Goal: Task Accomplishment & Management: Manage account settings

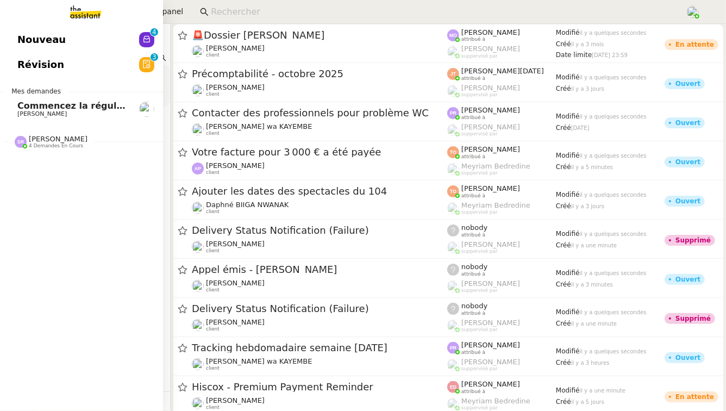
click at [47, 72] on span "Révision" at bounding box center [40, 65] width 47 height 16
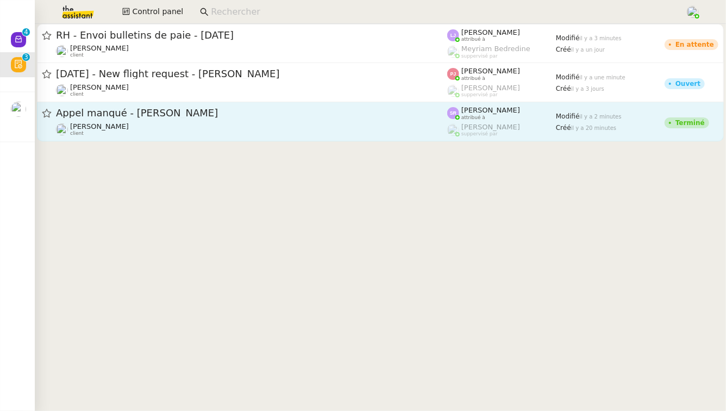
click at [250, 111] on span "Appel manqué - [PERSON_NAME]" at bounding box center [251, 113] width 391 height 10
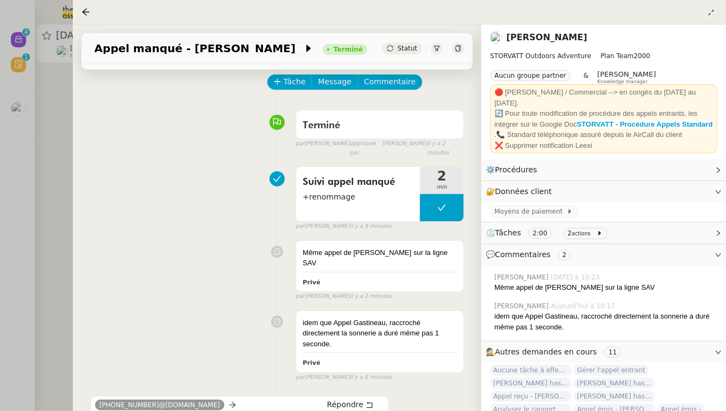
scroll to position [61, 0]
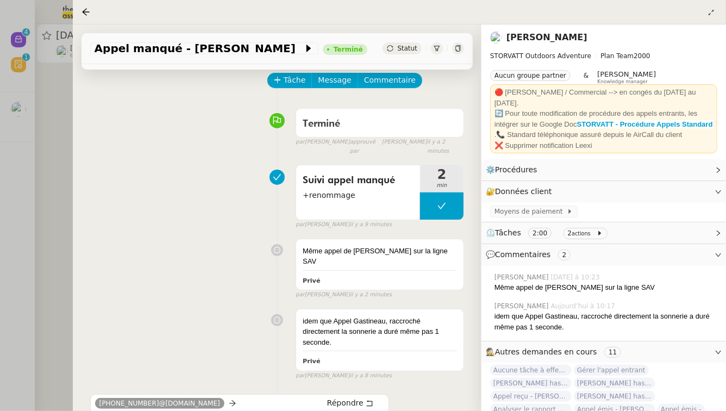
click at [0, 251] on div at bounding box center [363, 205] width 726 height 411
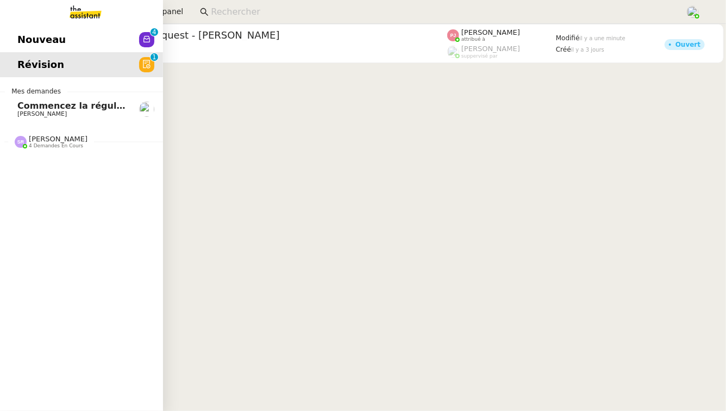
click at [15, 49] on link "Nouveau 0 1 2 3 4 5 6 7 8 9" at bounding box center [81, 39] width 163 height 25
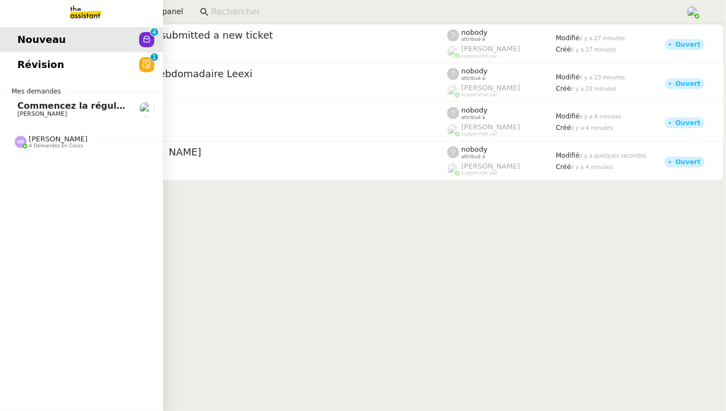
click at [26, 141] on div "[PERSON_NAME] 4 demandes en cours" at bounding box center [51, 142] width 73 height 14
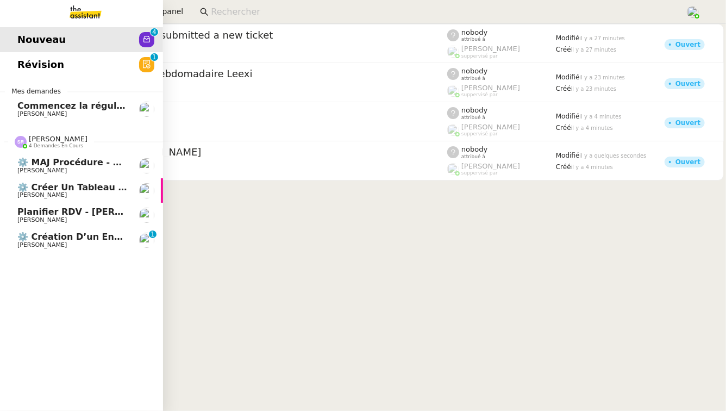
click at [87, 247] on span "[PERSON_NAME]" at bounding box center [72, 245] width 110 height 7
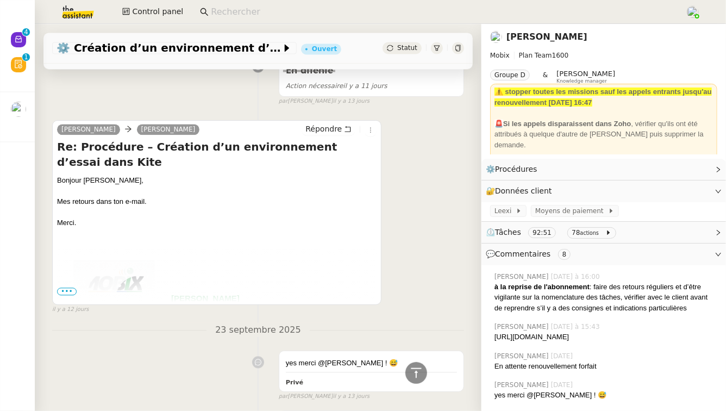
scroll to position [1168, 0]
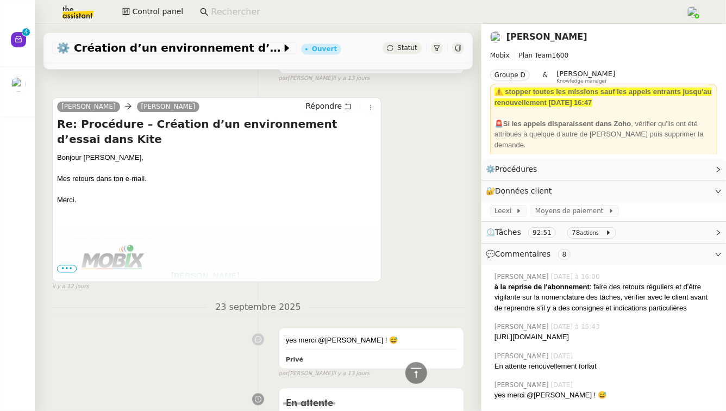
click at [70, 272] on span "•••" at bounding box center [67, 269] width 20 height 8
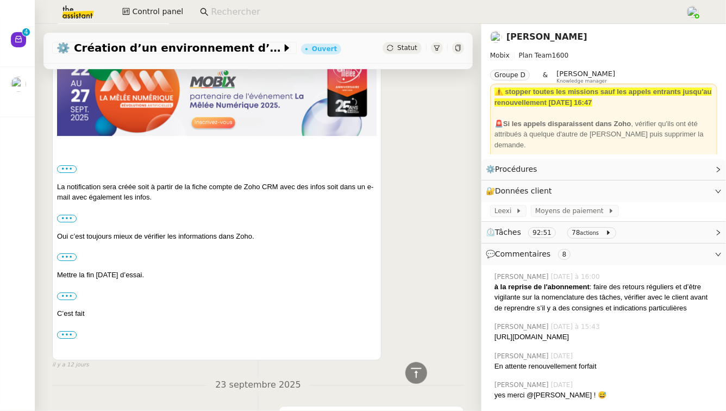
scroll to position [1612, 0]
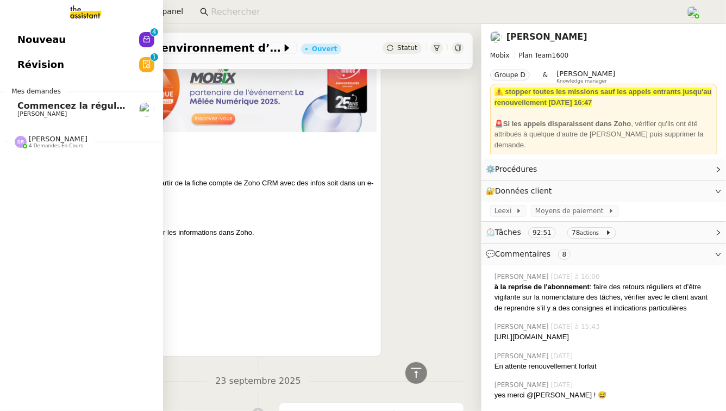
click at [58, 141] on span "[PERSON_NAME]" at bounding box center [58, 139] width 59 height 8
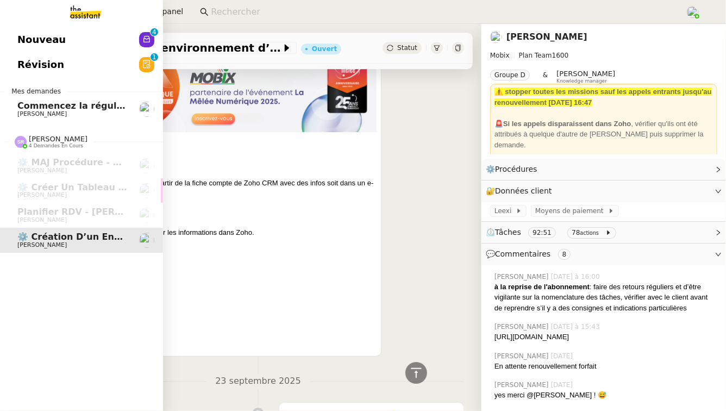
click at [103, 56] on link "Révision 0 1 2 3 4 5 6 7 8 9" at bounding box center [81, 64] width 163 height 25
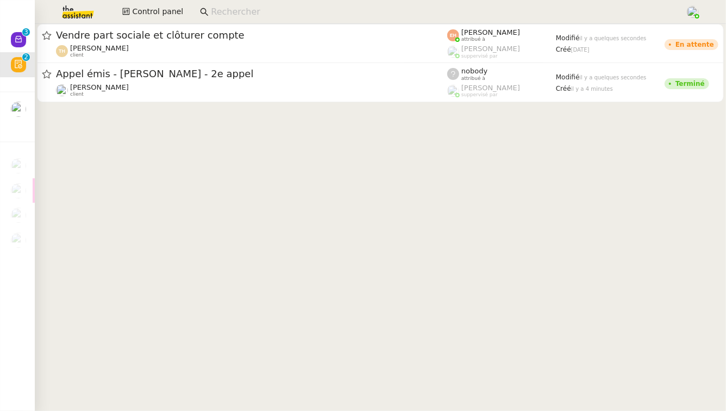
click at [203, 71] on span "Appel émis - [PERSON_NAME] - 2e appel" at bounding box center [251, 74] width 391 height 10
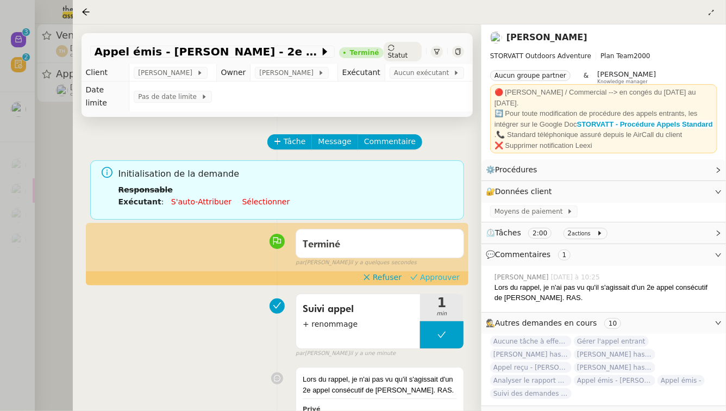
click at [356, 281] on span "Approuver" at bounding box center [440, 277] width 40 height 11
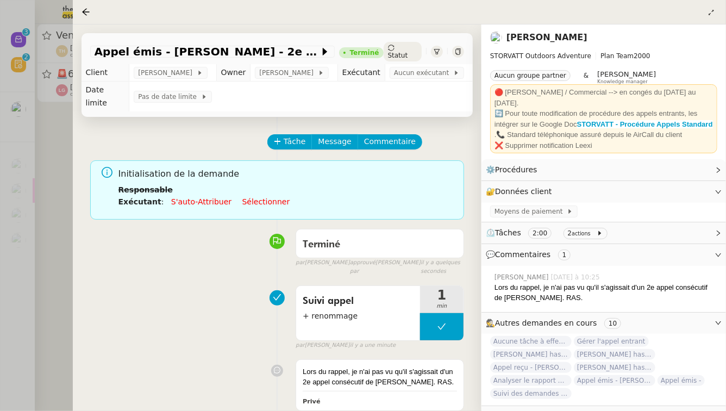
click at [0, 202] on div at bounding box center [363, 205] width 726 height 411
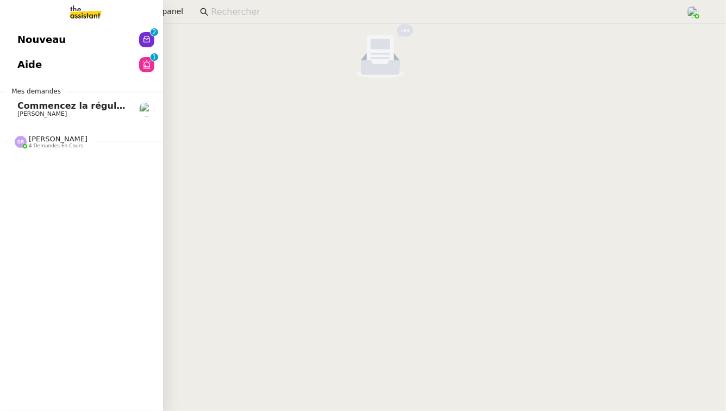
click at [70, 136] on span "[PERSON_NAME]" at bounding box center [58, 139] width 59 height 8
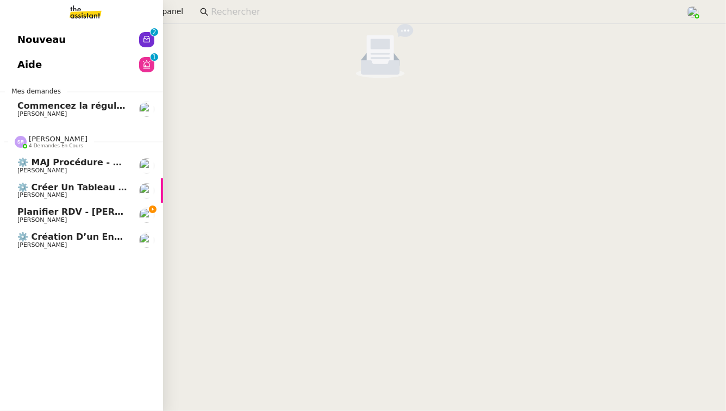
click at [93, 208] on span "Planifier RDV - [PERSON_NAME]" at bounding box center [94, 211] width 155 height 10
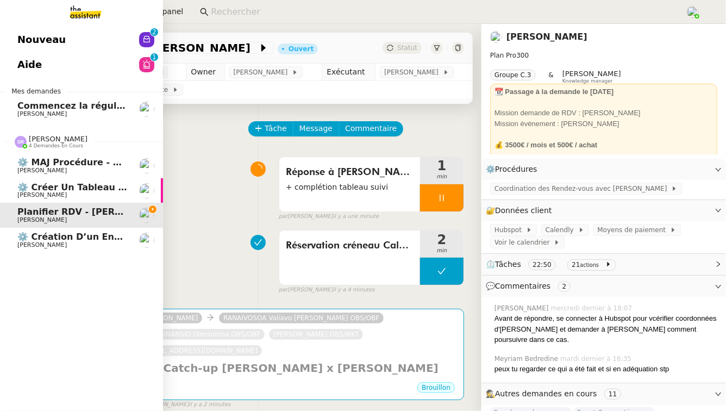
click at [86, 183] on span "⚙️ Créer un tableau de bord mensuel" at bounding box center [109, 187] width 184 height 10
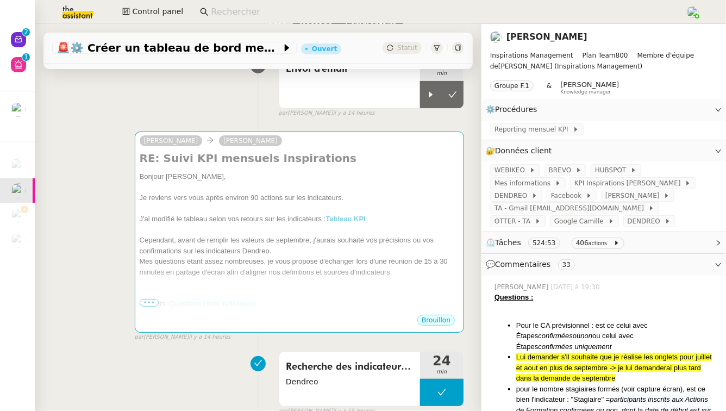
scroll to position [104, 0]
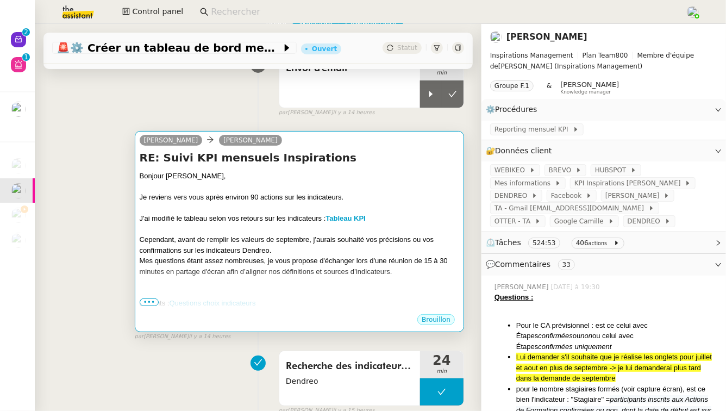
click at [152, 300] on span "•••" at bounding box center [150, 302] width 20 height 8
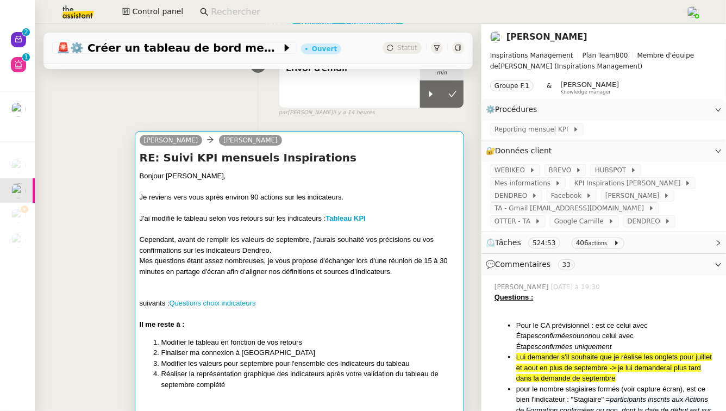
scroll to position [209, 0]
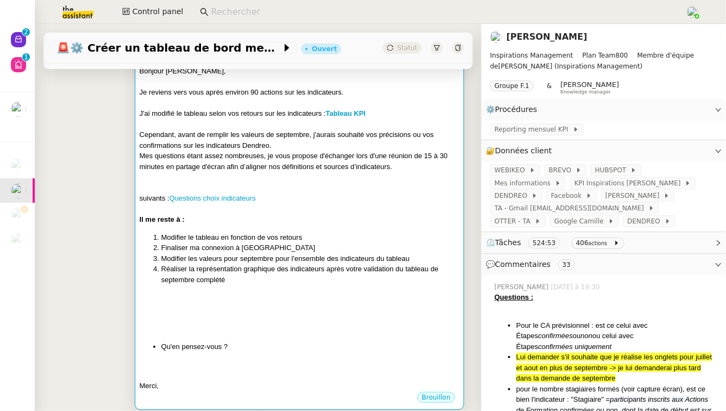
click at [91, 284] on div "[PERSON_NAME] RE: Suivi KPI mensuels Inspirations Bonjour [PERSON_NAME], Je rev…" at bounding box center [258, 217] width 412 height 403
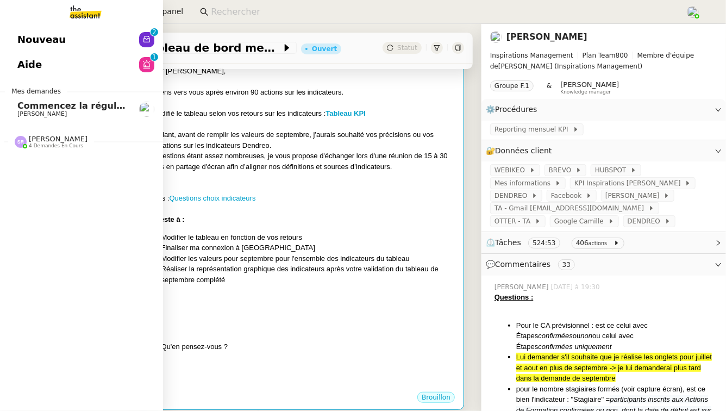
click at [97, 39] on link "Nouveau 0 1 2 3 4 5 6 7 8 9" at bounding box center [81, 39] width 163 height 25
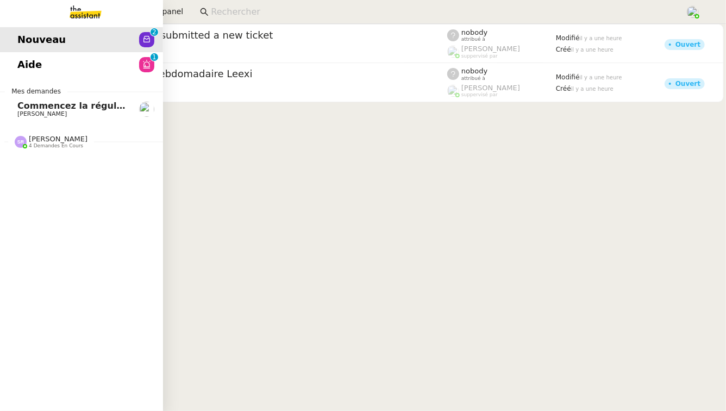
click at [20, 65] on span "Aide" at bounding box center [29, 65] width 24 height 16
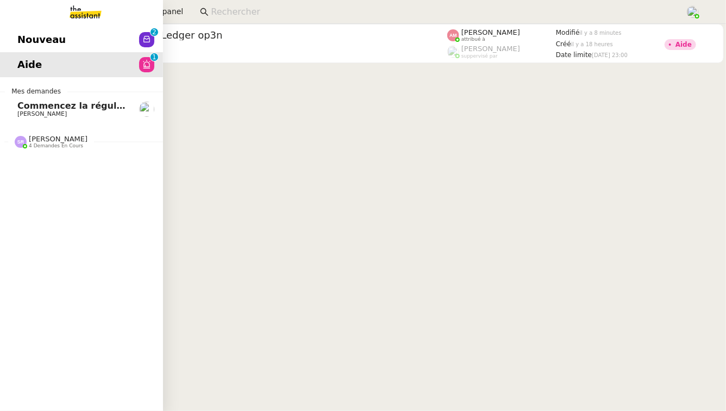
click at [74, 149] on div "[PERSON_NAME] 4 demandes en cours" at bounding box center [81, 138] width 163 height 32
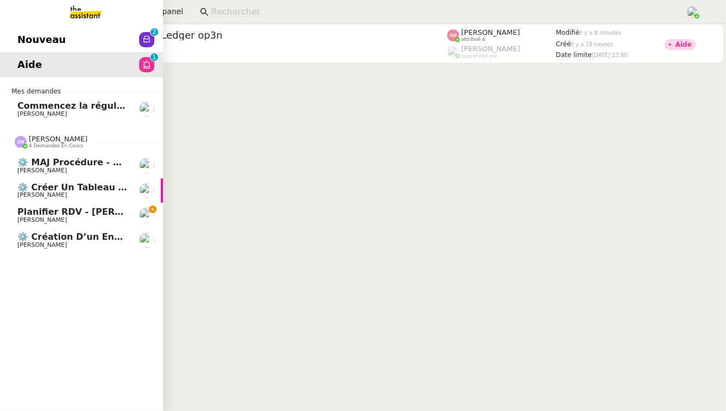
click at [87, 209] on span "Planifier RDV - [PERSON_NAME]" at bounding box center [94, 211] width 155 height 10
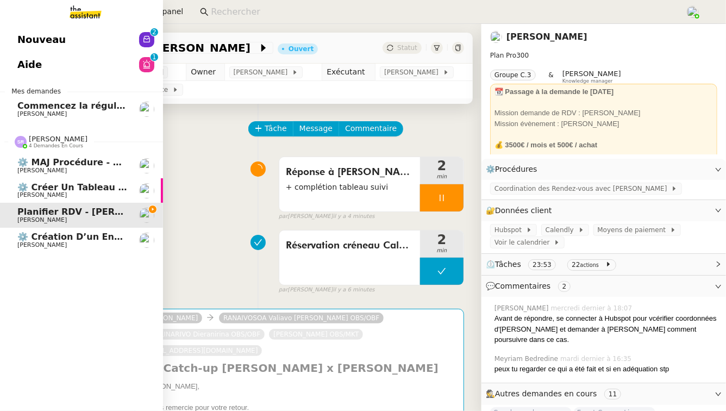
click at [84, 202] on link "⚙️ Créer un tableau de bord mensuel [PERSON_NAME]" at bounding box center [81, 190] width 163 height 25
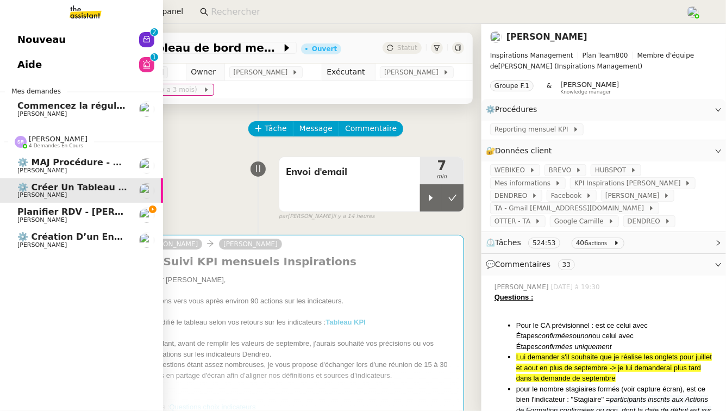
click at [98, 210] on span "Planifier RDV - [PERSON_NAME]" at bounding box center [94, 211] width 155 height 10
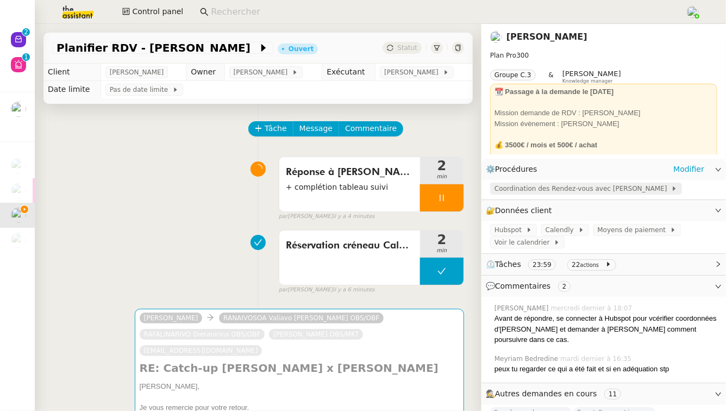
click at [356, 192] on span "Coordination des Rendez-vous avec [PERSON_NAME]" at bounding box center [582, 188] width 177 height 11
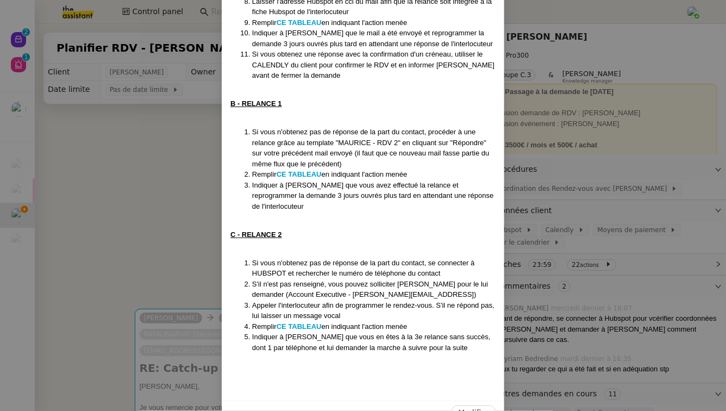
scroll to position [323, 0]
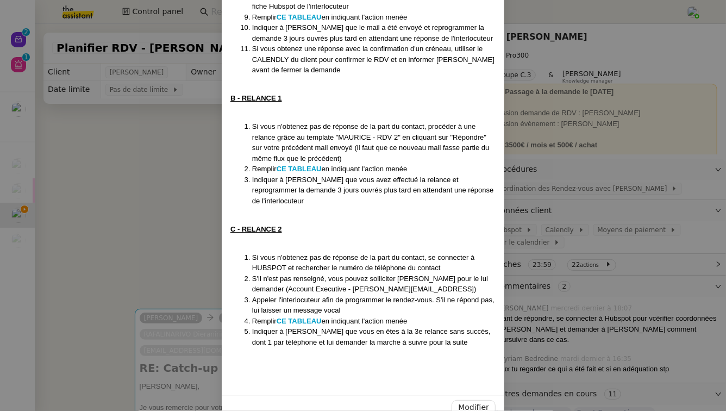
click at [121, 249] on nz-modal-container "Contexte : Le client va nous transférer des emails contenant des échanges qu'il…" at bounding box center [363, 205] width 726 height 411
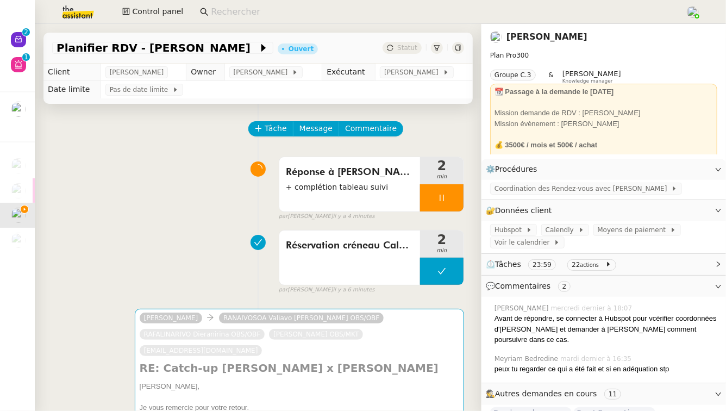
scroll to position [269, 0]
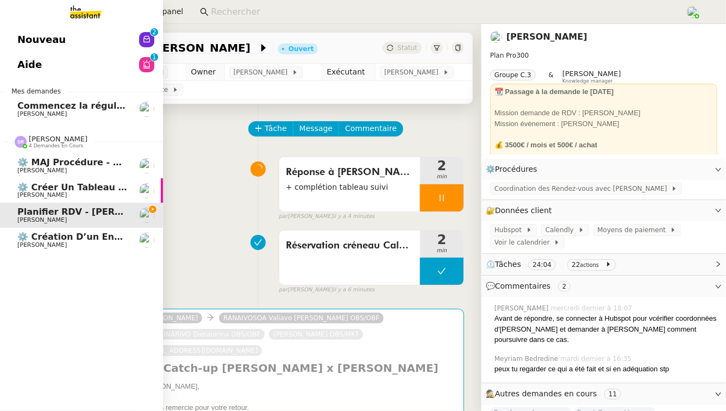
click at [71, 240] on span "⚙️ Création d’un environnement d’essai dans Kit" at bounding box center [138, 236] width 242 height 10
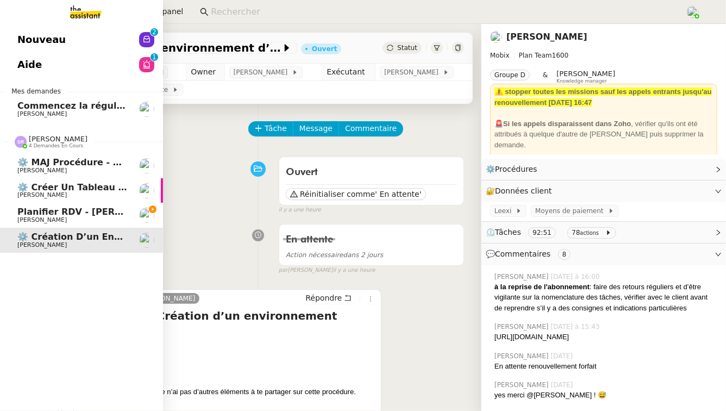
click at [83, 156] on link "⚙️ MAJ procédure - Régularisation des charges locatives [PERSON_NAME]" at bounding box center [81, 165] width 163 height 25
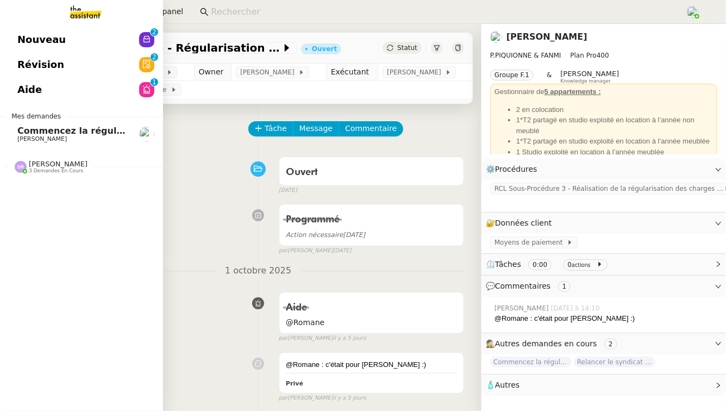
click at [126, 61] on link "Révision 0 1 2 3 4 5 6 7 8 9" at bounding box center [81, 64] width 163 height 25
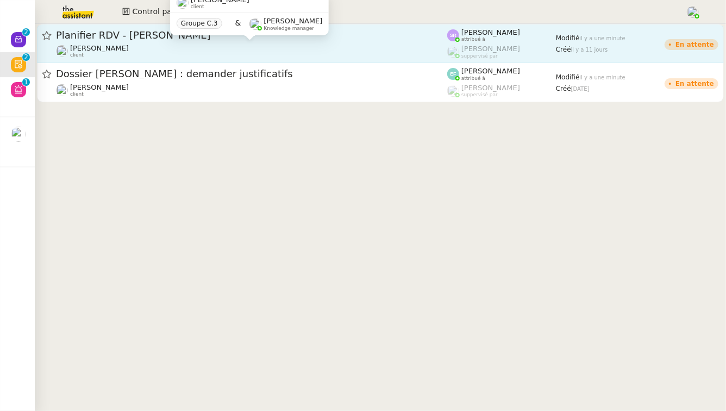
click at [235, 52] on div "[PERSON_NAME]Diaye client" at bounding box center [251, 51] width 391 height 14
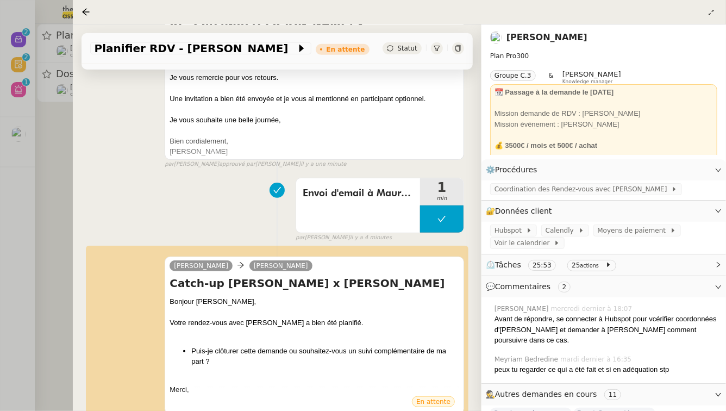
scroll to position [308, 0]
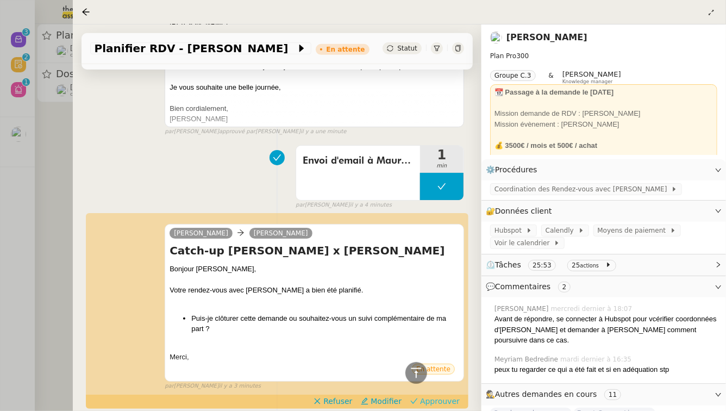
click at [356, 350] on span "Approuver" at bounding box center [440, 401] width 40 height 11
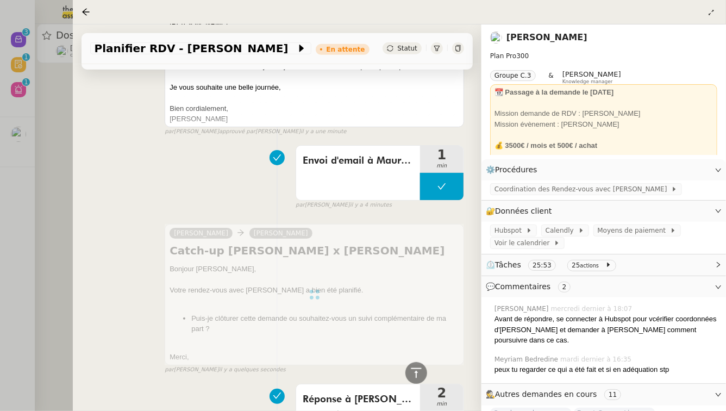
click at [34, 189] on div at bounding box center [363, 205] width 726 height 411
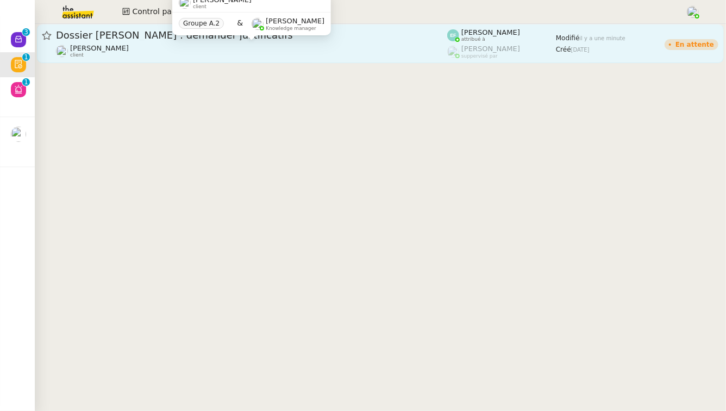
click at [165, 44] on div "[PERSON_NAME] client" at bounding box center [251, 51] width 391 height 14
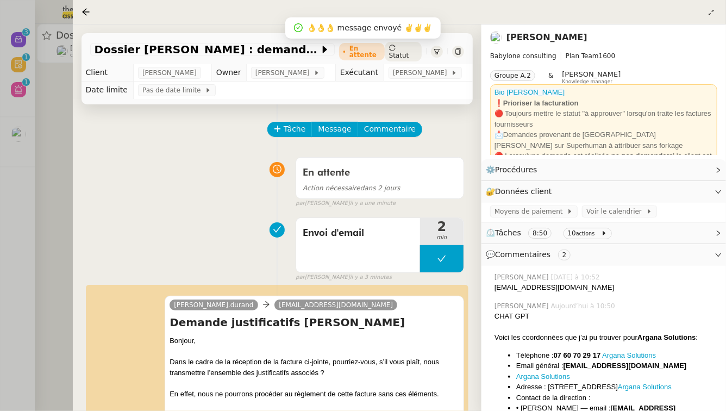
click at [45, 200] on div at bounding box center [363, 205] width 726 height 411
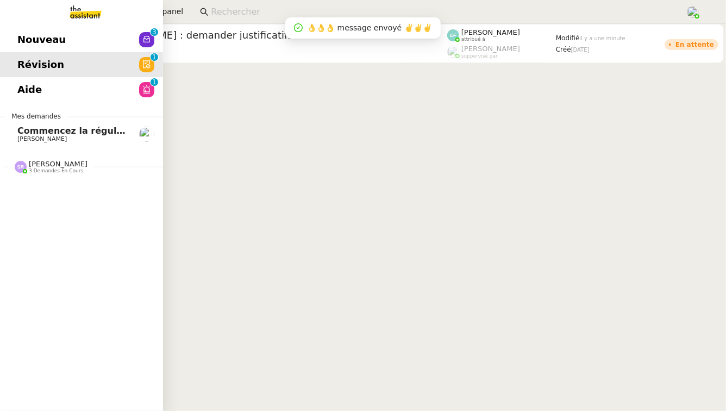
click at [27, 37] on span "Nouveau" at bounding box center [41, 40] width 48 height 16
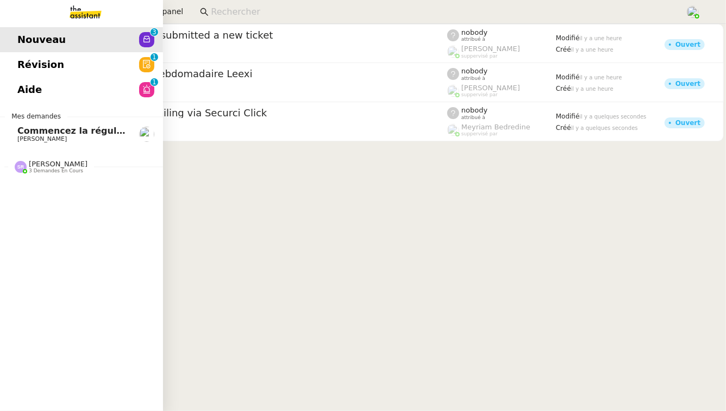
click at [59, 79] on link "Aide 0 1 2 3 4 5 6 7 8 9" at bounding box center [81, 89] width 163 height 25
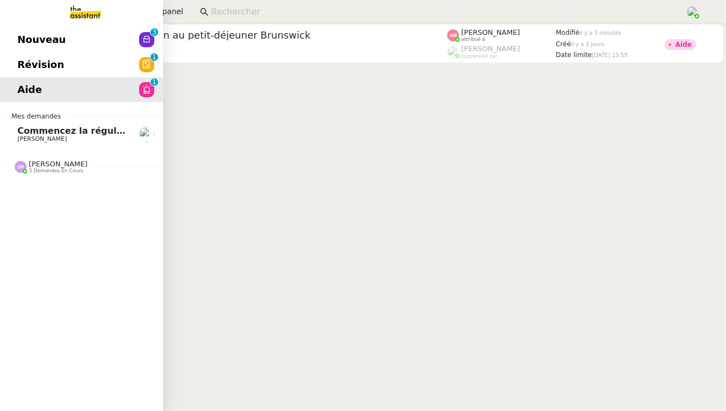
click at [87, 161] on span "[PERSON_NAME]" at bounding box center [58, 164] width 59 height 8
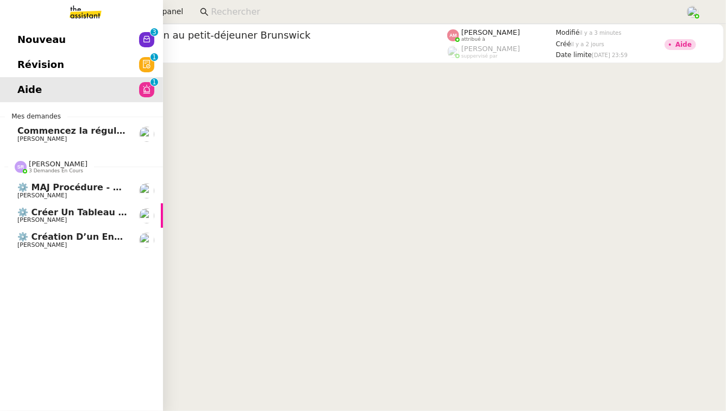
click at [117, 217] on span "[PERSON_NAME]" at bounding box center [72, 220] width 110 height 7
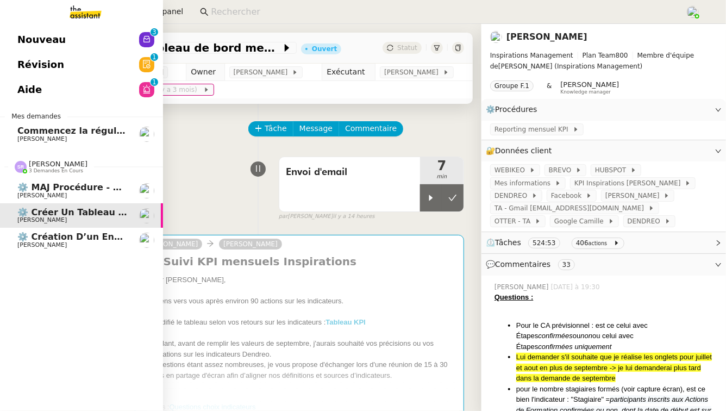
click at [152, 186] on img at bounding box center [146, 190] width 15 height 15
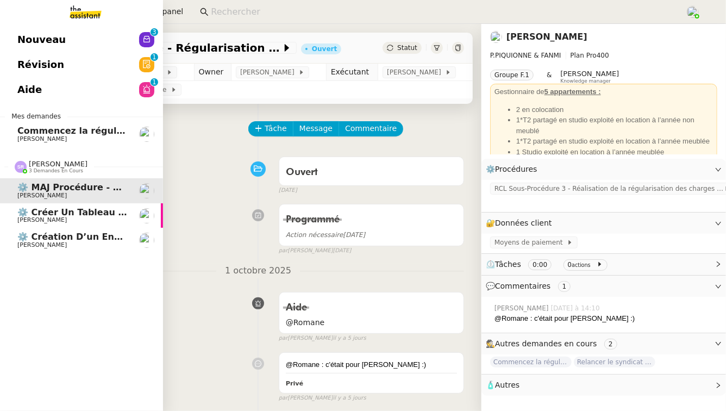
click at [58, 233] on span "⚙️ Création d’un environnement d’essai dans Kit" at bounding box center [138, 236] width 242 height 10
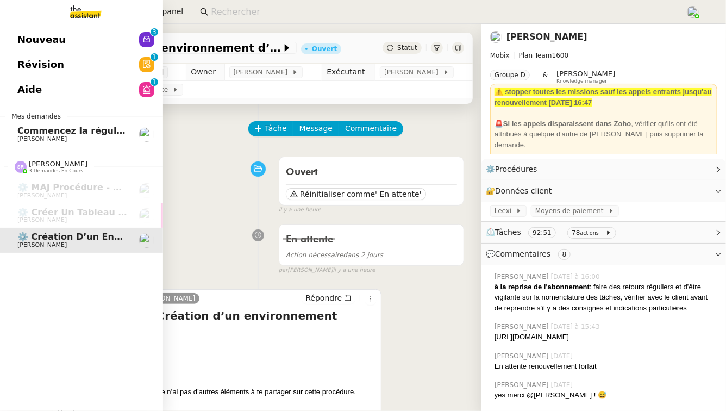
click at [46, 87] on link "Aide 0 1 2 3 4 5 6 7 8 9" at bounding box center [81, 89] width 163 height 25
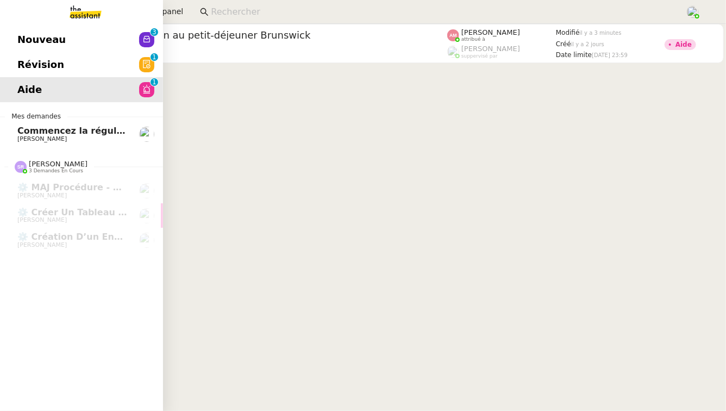
click at [70, 36] on link "Nouveau 0 1 2 3 4 5 6 7 8 9" at bounding box center [81, 39] width 163 height 25
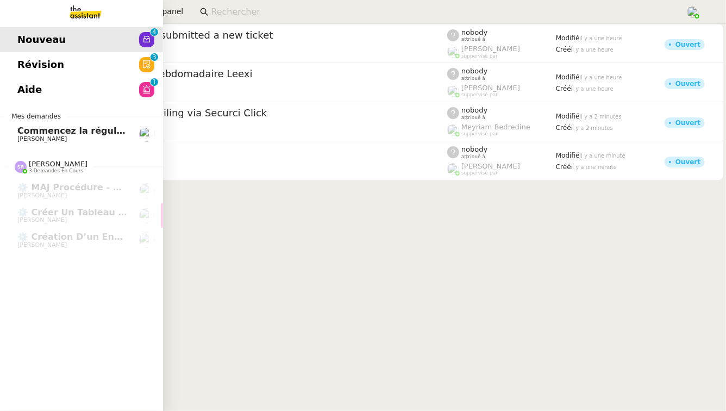
click at [15, 72] on link "Révision 0 1 2 3 4 5 6 7 8 9" at bounding box center [81, 64] width 163 height 25
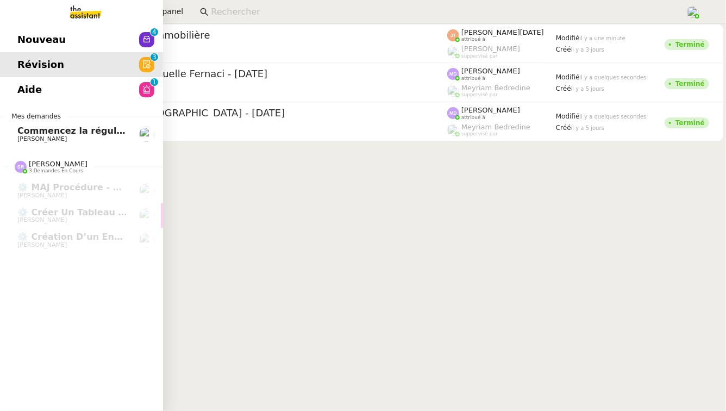
click at [39, 82] on link "Aide 0 1 2 3 4 5 6 7 8 9" at bounding box center [81, 89] width 163 height 25
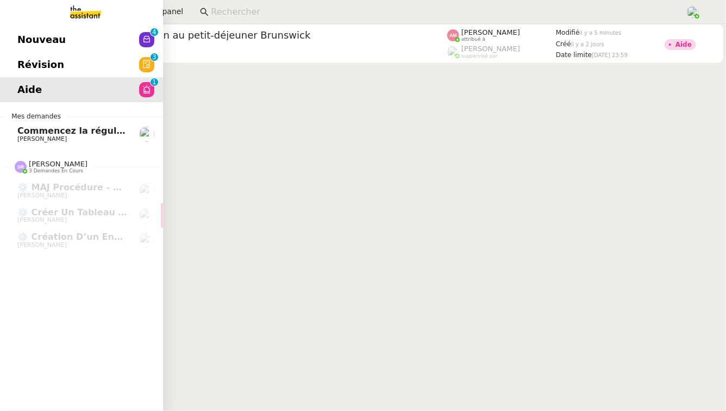
click at [116, 130] on span "Commencez la régularisation des charges locatives annuelles" at bounding box center [168, 131] width 302 height 10
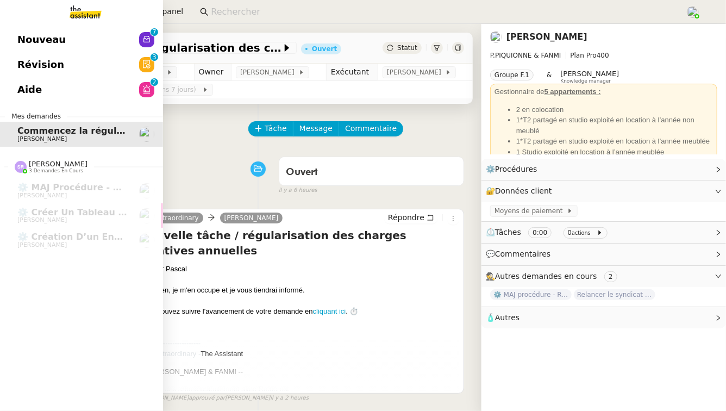
click at [121, 41] on link "Nouveau 0 1 2 3 4 5 6 7 8 9" at bounding box center [81, 39] width 163 height 25
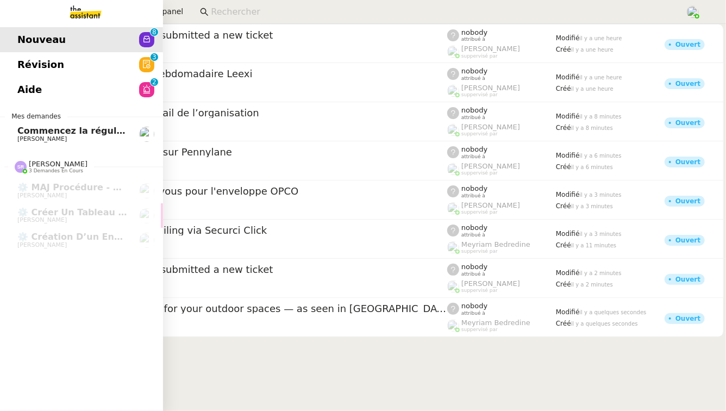
click at [54, 62] on span "Révision" at bounding box center [40, 65] width 47 height 16
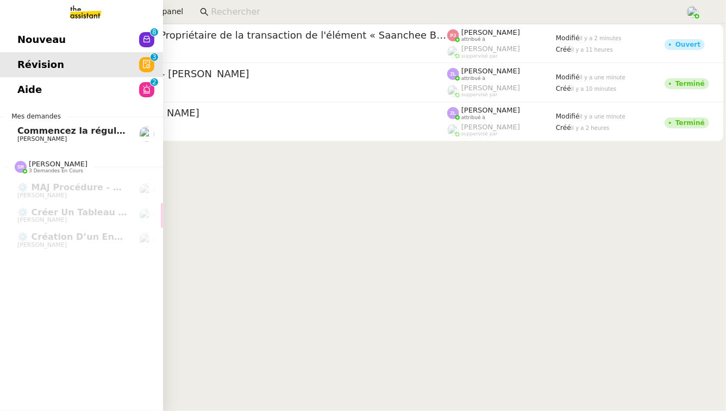
click at [46, 101] on link "Aide 0 1 2 3 4 5 6 7 8 9" at bounding box center [81, 89] width 163 height 25
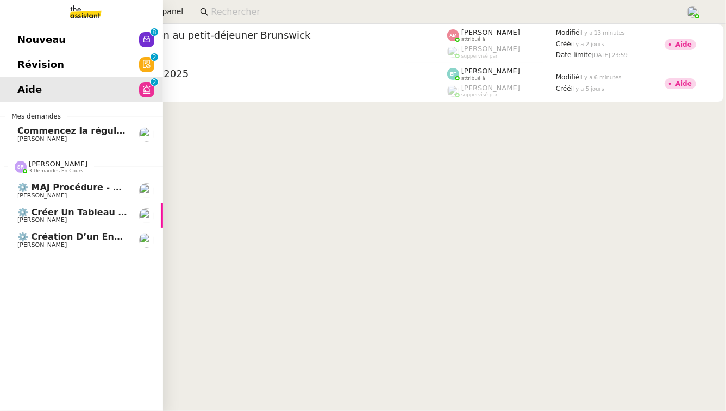
click at [48, 181] on link "⚙️ MAJ procédure - Régularisation des charges locatives [PERSON_NAME]" at bounding box center [81, 190] width 163 height 25
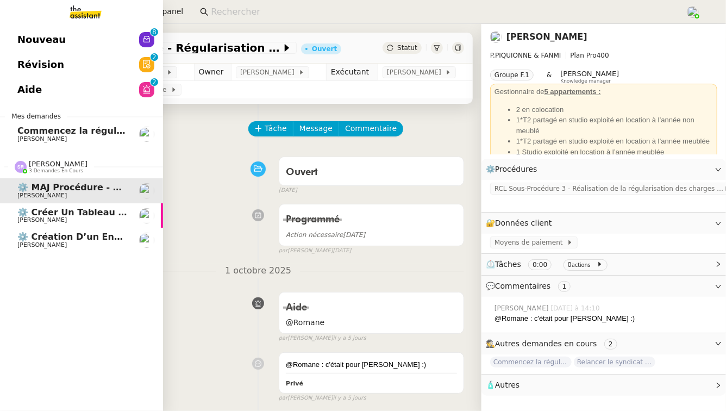
click at [52, 207] on span "⚙️ Créer un tableau de bord mensuel" at bounding box center [109, 212] width 184 height 10
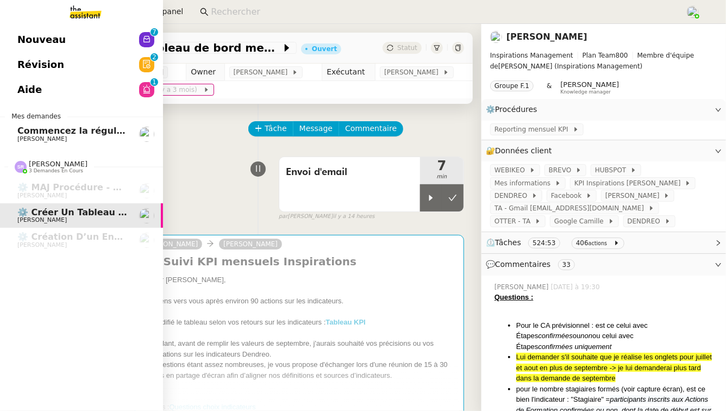
click at [75, 91] on link "Aide 0 1 2 3 4 5 6 7 8 9" at bounding box center [81, 89] width 163 height 25
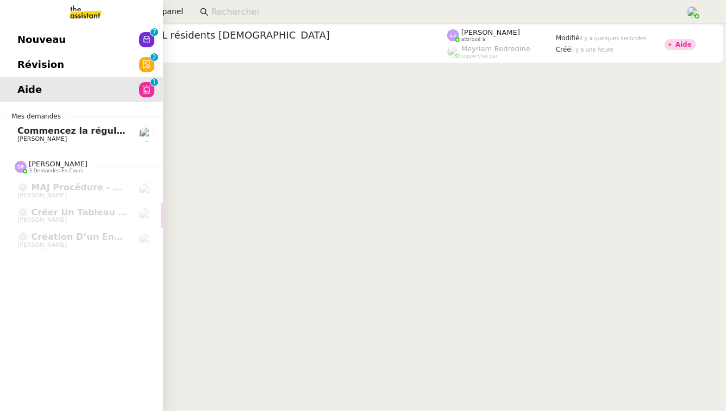
click at [34, 66] on span "Révision" at bounding box center [40, 65] width 47 height 16
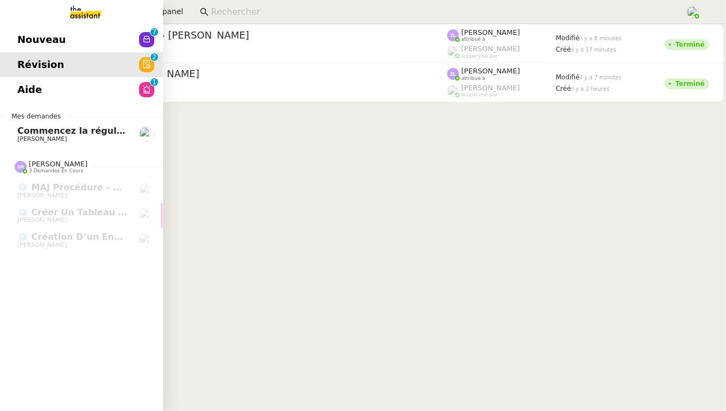
click at [30, 35] on span "Nouveau" at bounding box center [41, 40] width 48 height 16
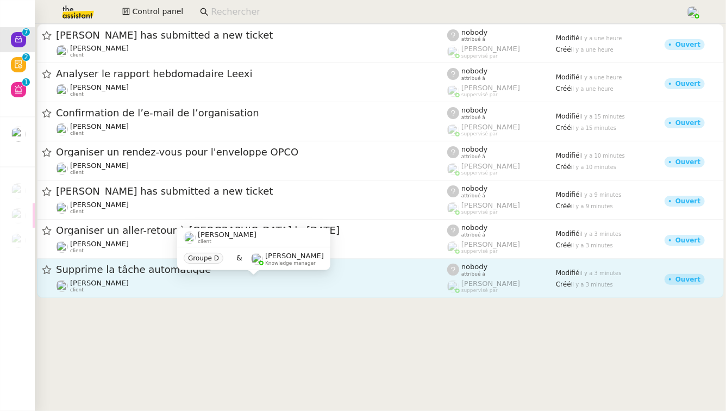
click at [356, 285] on div "[PERSON_NAME] client" at bounding box center [251, 286] width 391 height 14
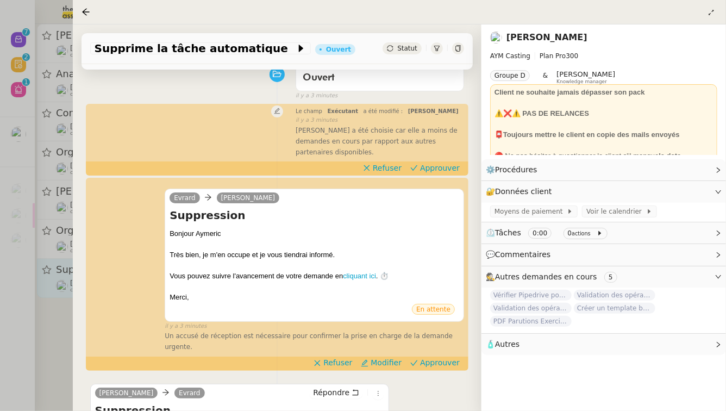
scroll to position [193, 0]
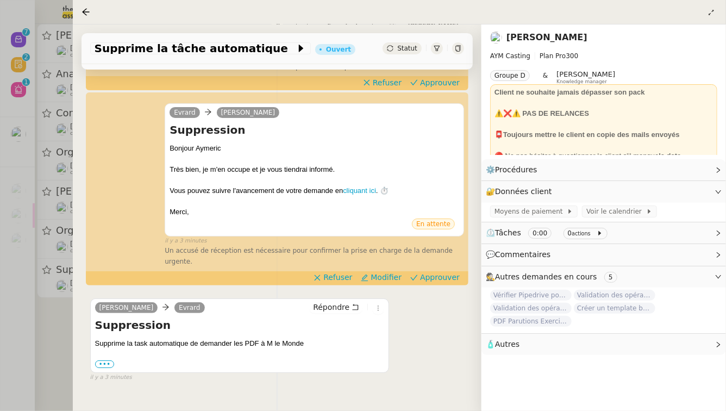
click at [40, 335] on div at bounding box center [363, 205] width 726 height 411
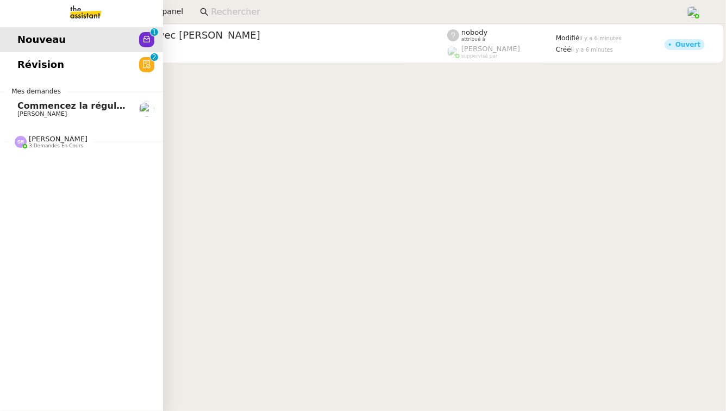
click at [52, 138] on span "[PERSON_NAME]" at bounding box center [58, 139] width 59 height 8
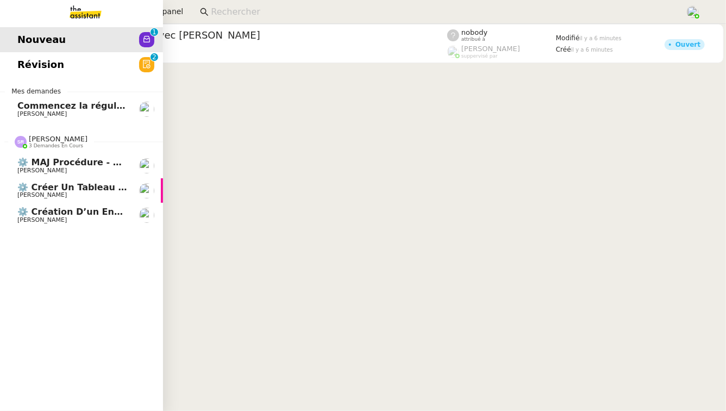
click at [84, 179] on link "⚙️ Créer un tableau de bord mensuel [PERSON_NAME]" at bounding box center [81, 190] width 163 height 25
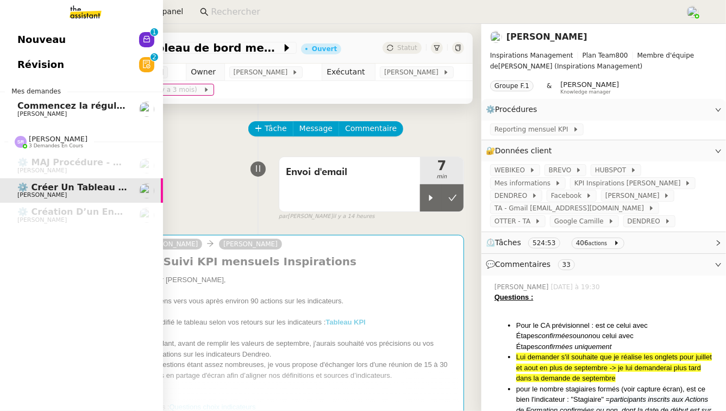
click at [144, 55] on link "Révision 0 1 2 3 4 5 6 7 8 9" at bounding box center [81, 64] width 163 height 25
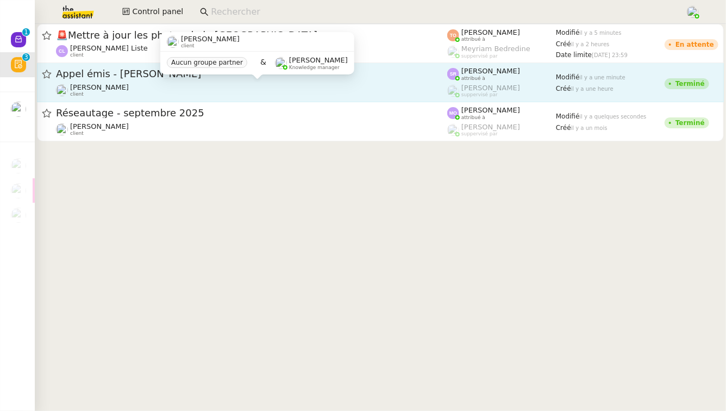
click at [356, 85] on div "[PERSON_NAME] client" at bounding box center [251, 90] width 391 height 14
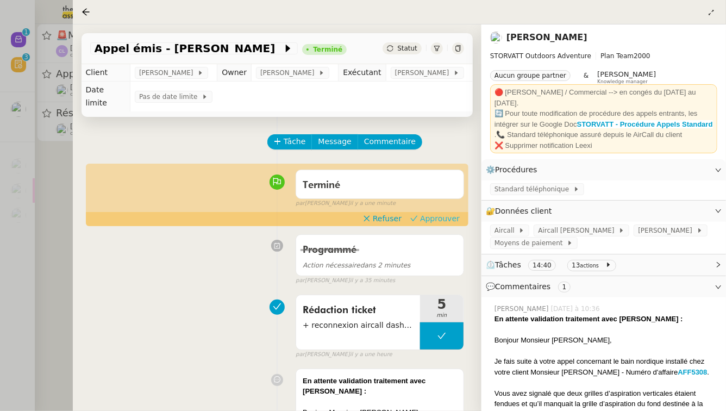
click at [356, 221] on span "Approuver" at bounding box center [440, 218] width 40 height 11
click at [0, 207] on div at bounding box center [363, 205] width 726 height 411
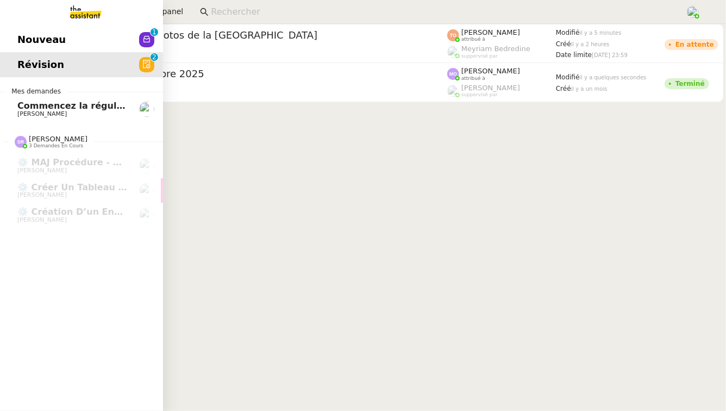
click at [52, 101] on span "Commencez la régularisation des charges locatives annuelles" at bounding box center [168, 106] width 302 height 10
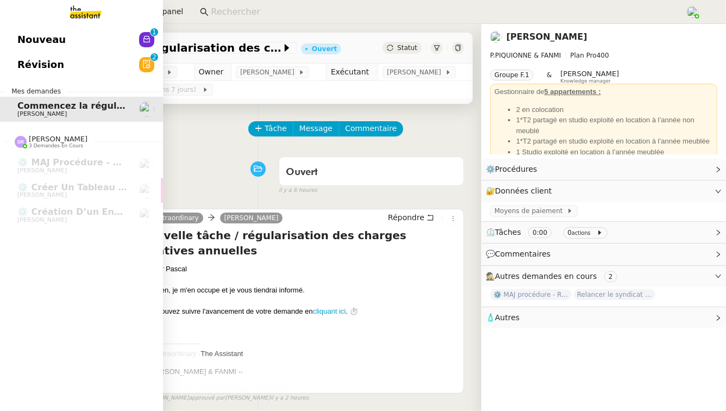
click at [123, 60] on link "Révision 0 1 2 3 4 5 6 7 8 9" at bounding box center [81, 64] width 163 height 25
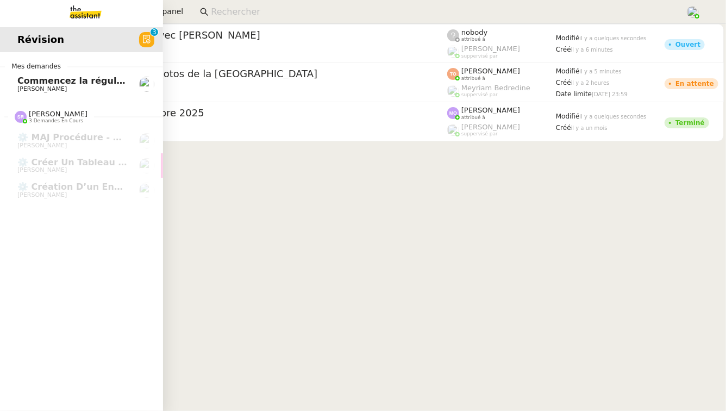
click at [43, 46] on span "Révision" at bounding box center [40, 40] width 47 height 16
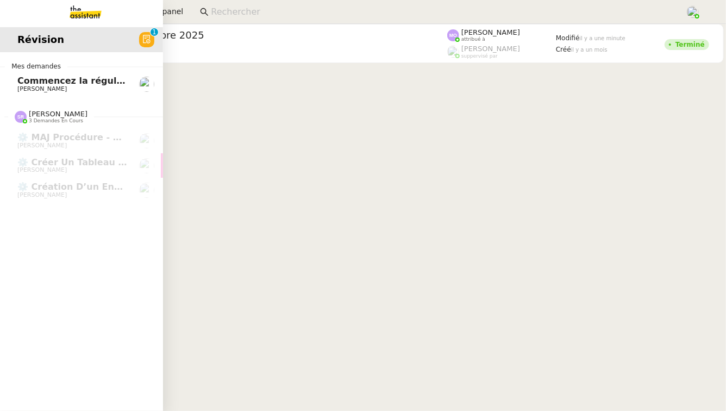
click at [122, 81] on span "Commencez la régularisation des charges locatives annuelles" at bounding box center [168, 81] width 302 height 10
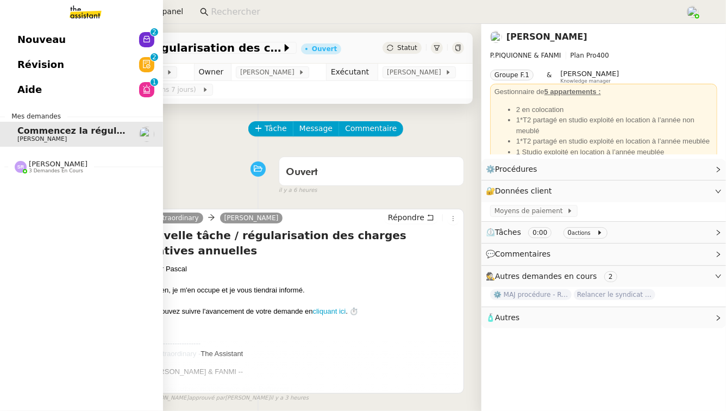
click at [76, 36] on link "Nouveau 0 1 2 3 4 5 6 7 8 9" at bounding box center [81, 39] width 163 height 25
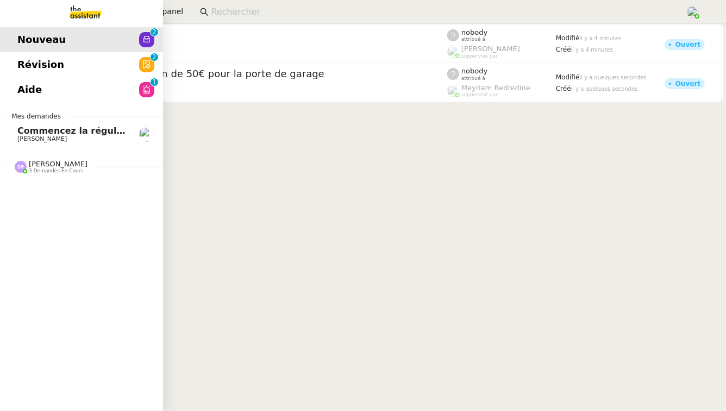
click at [36, 61] on span "Révision" at bounding box center [40, 65] width 47 height 16
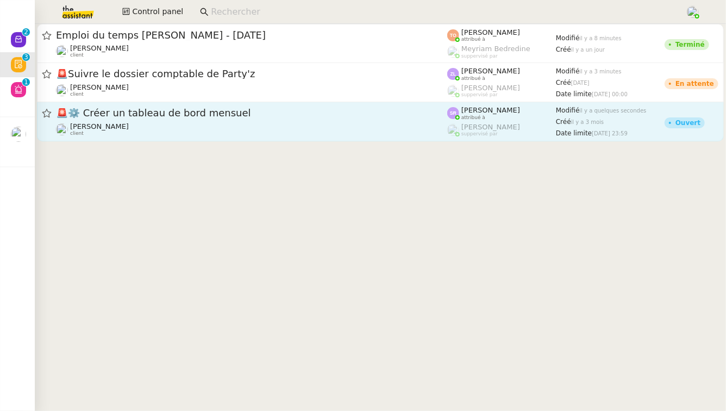
click at [212, 106] on div "🚨 ⚙️ Créer un tableau de bord mensuel" at bounding box center [251, 113] width 391 height 14
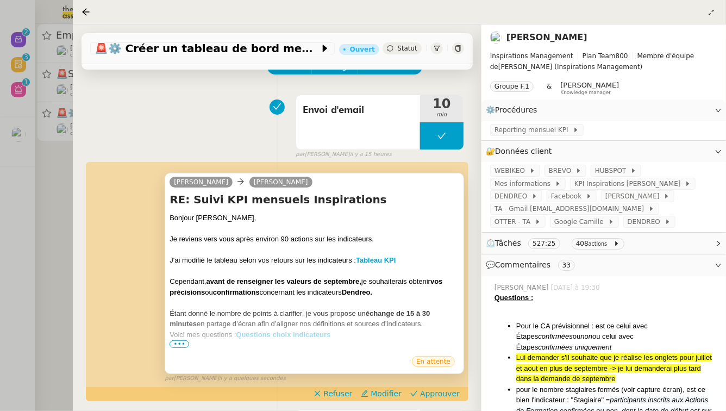
scroll to position [80, 0]
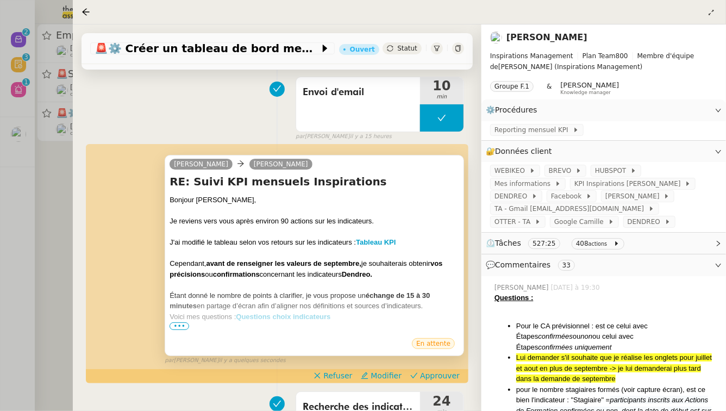
click at [171, 322] on div "Voici mes questions : Questions choix indicateurs" at bounding box center [315, 316] width 290 height 11
click at [174, 330] on span "•••" at bounding box center [180, 326] width 20 height 8
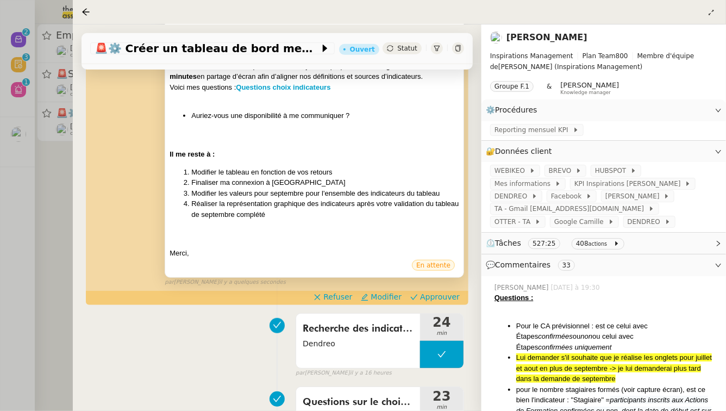
scroll to position [344, 0]
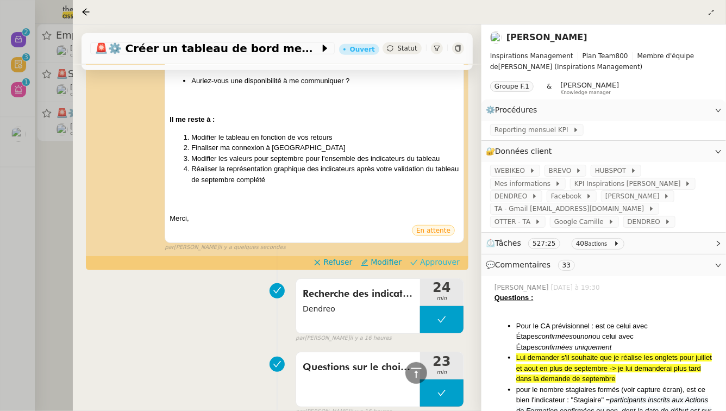
click at [356, 267] on span "Approuver" at bounding box center [440, 261] width 40 height 11
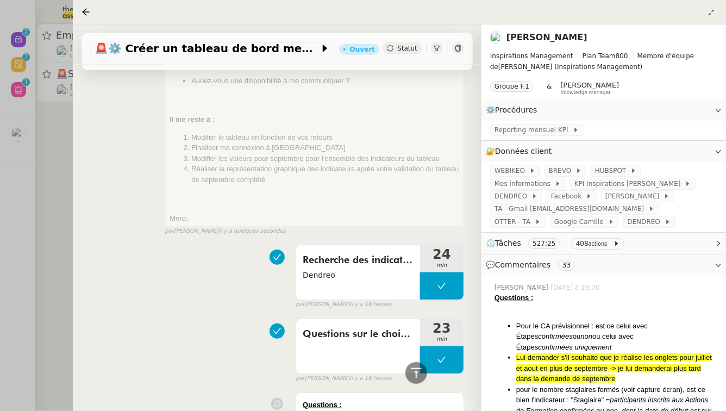
click at [0, 95] on div at bounding box center [363, 205] width 726 height 411
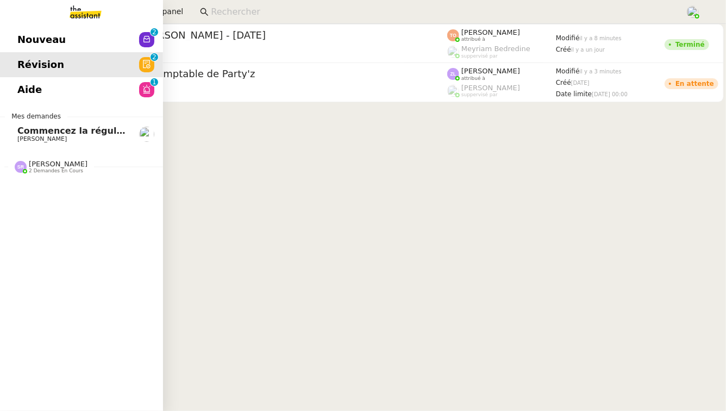
click at [2, 103] on div "Nouveau 0 1 2 3 4 5 6 7 8 9 Révision 0 1 2 3 4 5 6 7 8 9 Aide 0 1 2 3 4 5 6 7 8…" at bounding box center [81, 217] width 163 height 387
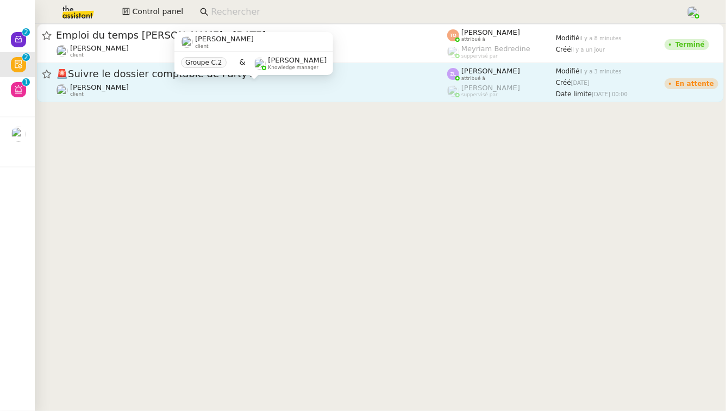
click at [204, 84] on div "[PERSON_NAME] client" at bounding box center [251, 90] width 391 height 14
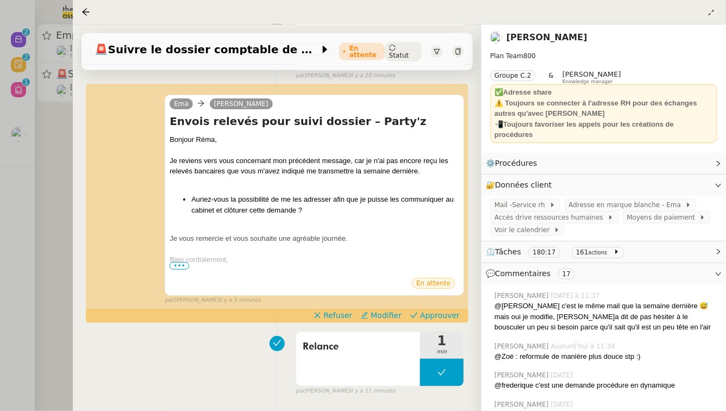
scroll to position [365, 0]
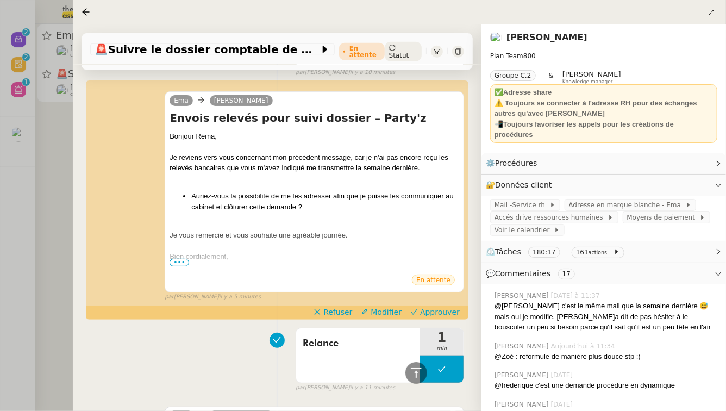
click at [62, 205] on div at bounding box center [363, 205] width 726 height 411
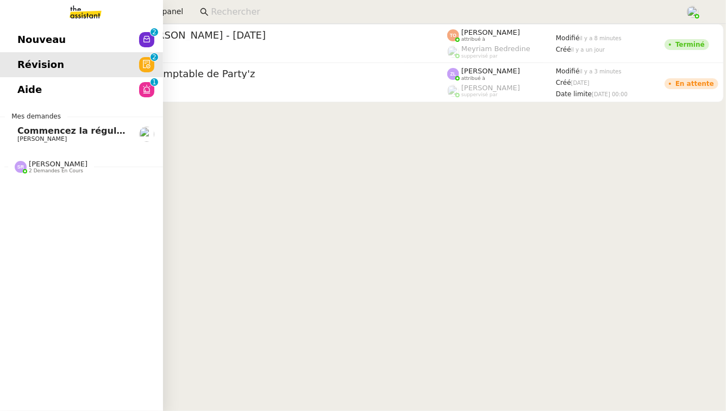
click at [24, 78] on link "Aide 0 1 2 3 4 5 6 7 8 9" at bounding box center [81, 89] width 163 height 25
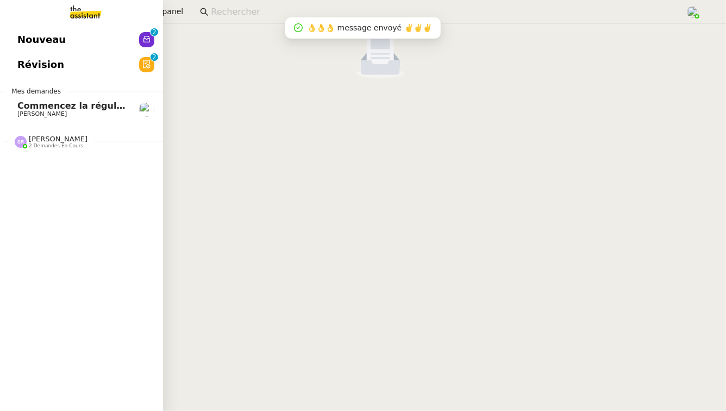
click at [51, 153] on div "Nouveau 0 1 2 3 4 5 6 7 8 9 Révision 0 1 2 3 4 5 6 7 8 9 Mes demandes Commencez…" at bounding box center [81, 217] width 163 height 387
click at [60, 143] on span "2 demandes en cours" at bounding box center [56, 146] width 54 height 6
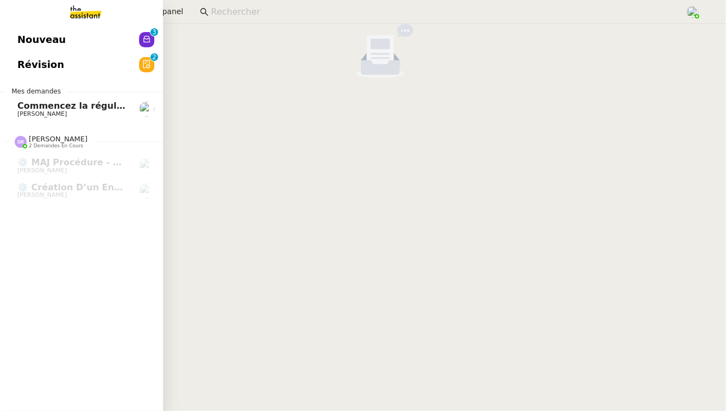
click at [65, 38] on link "Nouveau 0 1 2 3 4 5 6 7 8 9" at bounding box center [81, 39] width 163 height 25
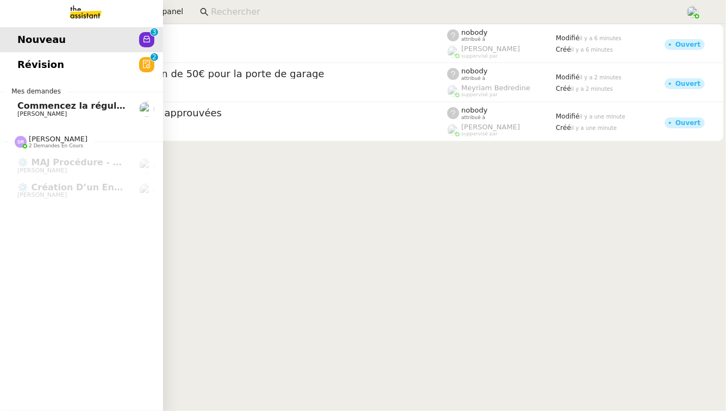
click at [140, 59] on nz-avatar at bounding box center [146, 64] width 15 height 15
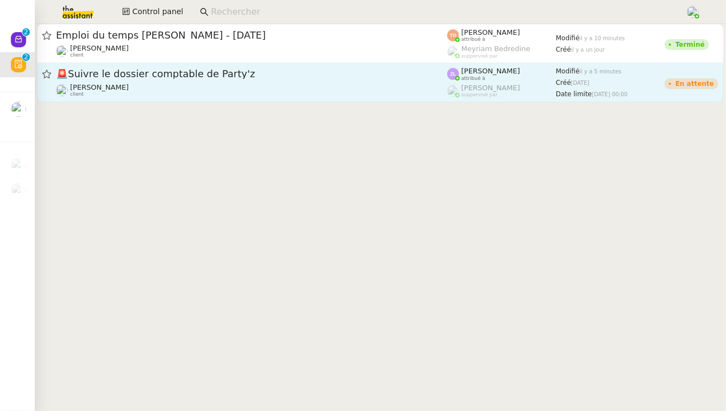
click at [166, 77] on span "🚨 Suivre le dossier comptable de Party'z" at bounding box center [251, 74] width 391 height 10
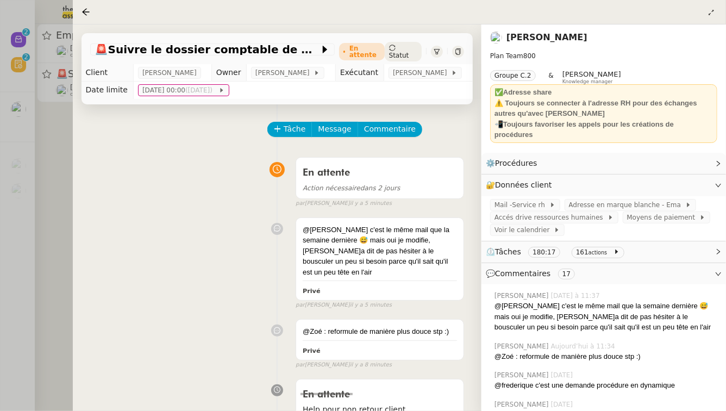
click at [33, 135] on div at bounding box center [363, 205] width 726 height 411
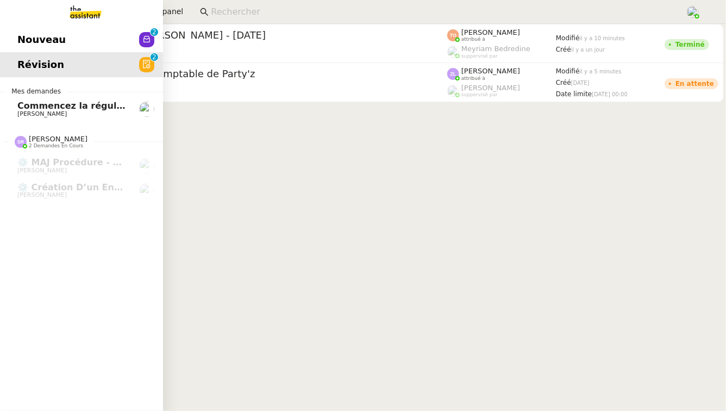
click at [80, 104] on span "Commencez la régularisation des charges locatives annuelles" at bounding box center [168, 106] width 302 height 10
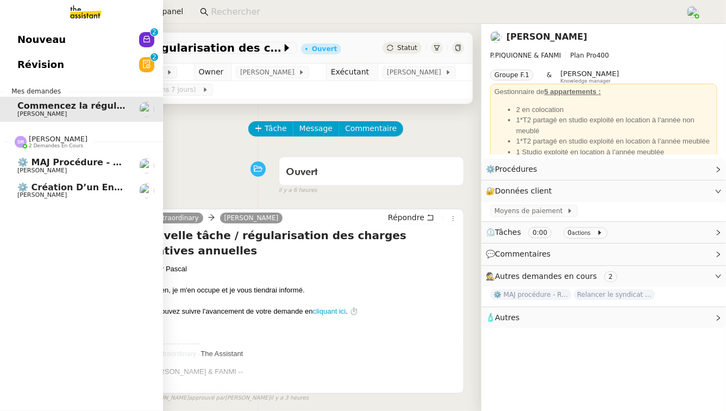
click at [77, 160] on span "⚙️ MAJ procédure - Régularisation des charges locatives" at bounding box center [157, 162] width 281 height 10
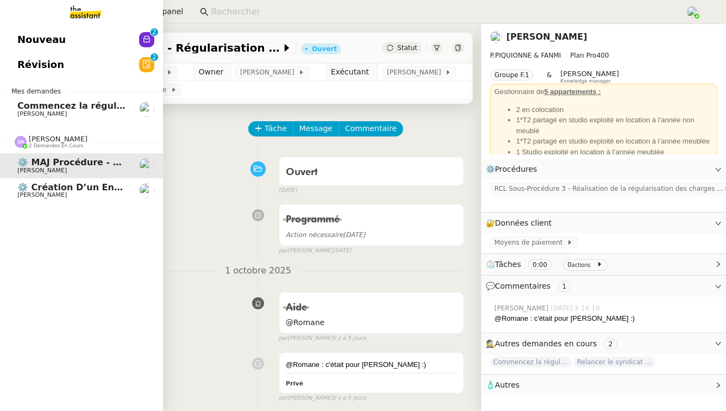
click at [80, 194] on span "[PERSON_NAME]" at bounding box center [72, 195] width 110 height 7
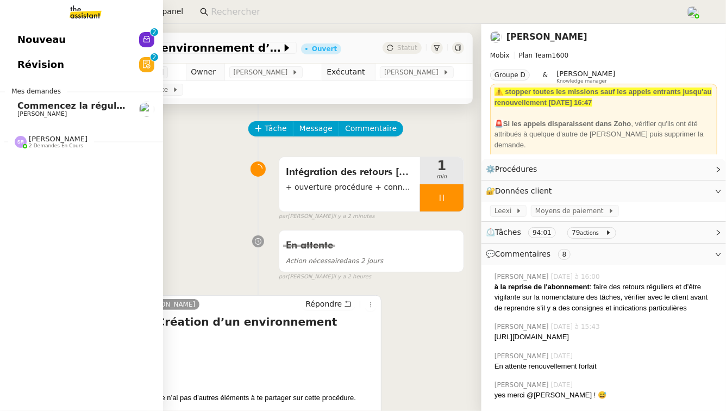
click at [112, 62] on link "Révision 0 1 2 3 4 5 6 7 8 9" at bounding box center [81, 64] width 163 height 25
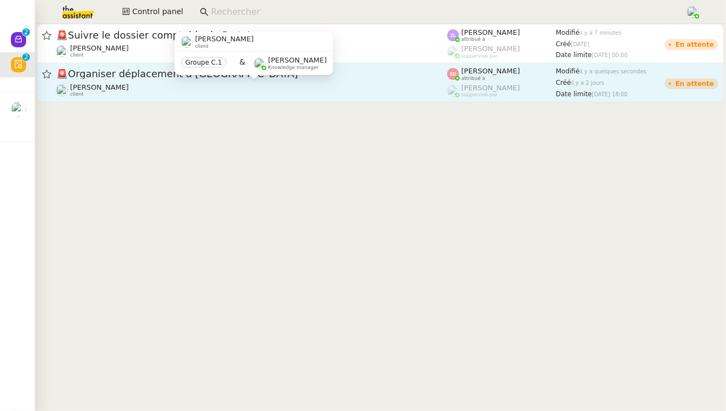
click at [210, 90] on div "[PERSON_NAME] client" at bounding box center [251, 90] width 391 height 14
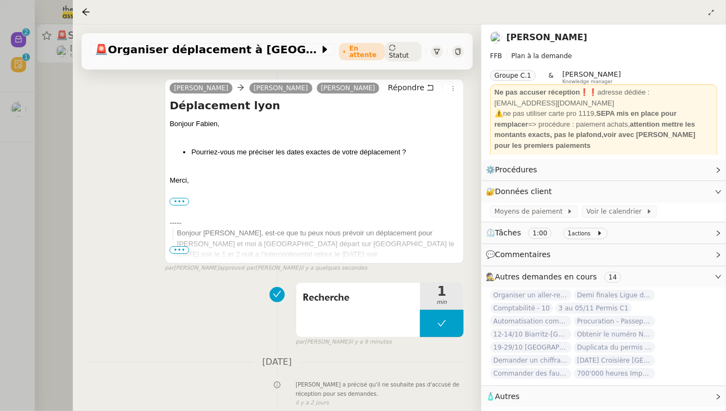
scroll to position [145, 0]
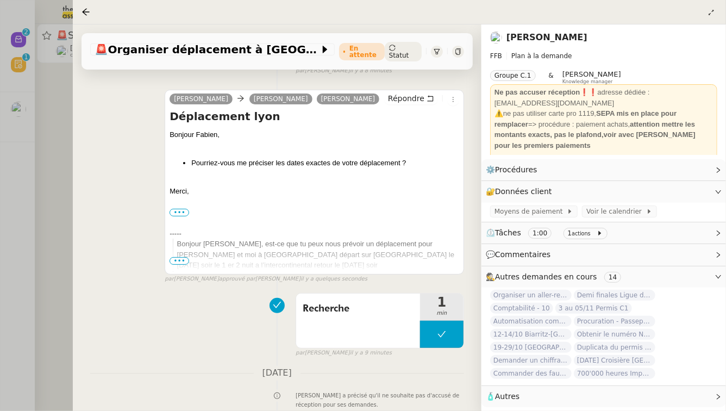
click at [0, 170] on div at bounding box center [363, 205] width 726 height 411
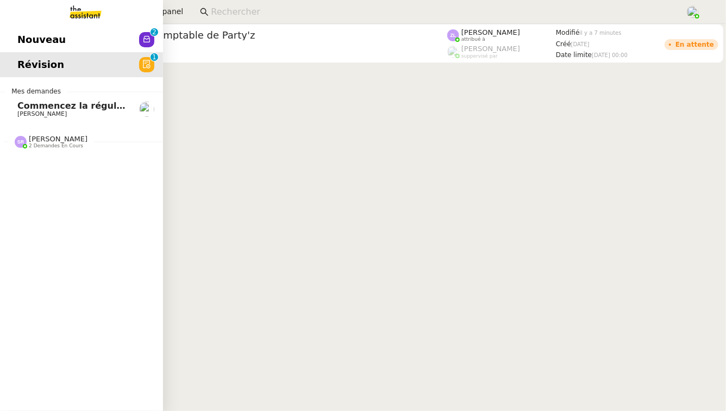
click at [26, 40] on span "Nouveau" at bounding box center [41, 40] width 48 height 16
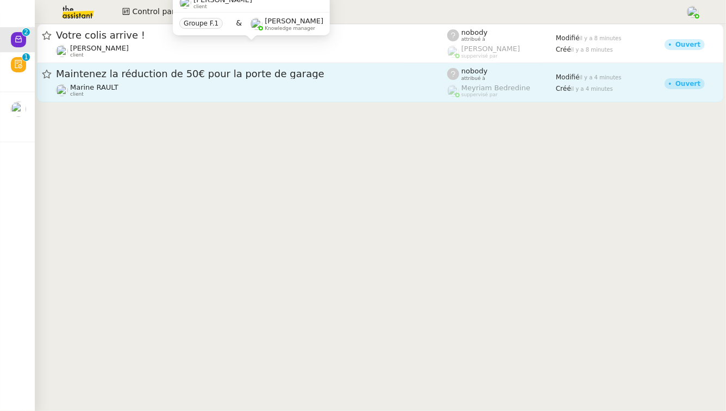
click at [254, 99] on link "Maintenez la réduction de 50€ pour la porte de garage Marine RAULT client nobod…" at bounding box center [380, 82] width 687 height 39
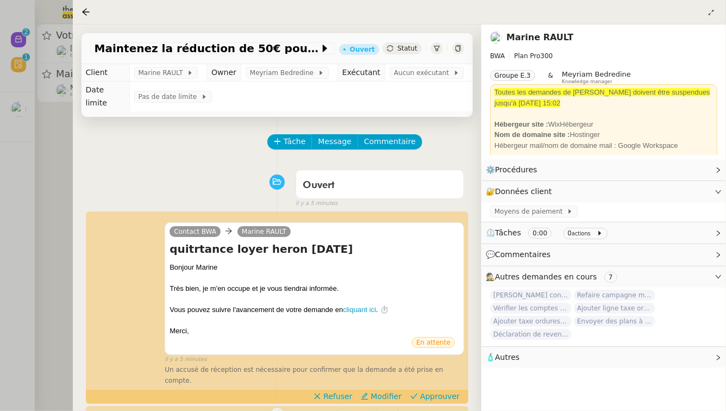
click at [73, 235] on div "Tâche Message Commentaire Veuillez patienter une erreur s'est produite 👌👌👌 mess…" at bounding box center [277, 386] width 409 height 538
click at [14, 172] on div at bounding box center [363, 205] width 726 height 411
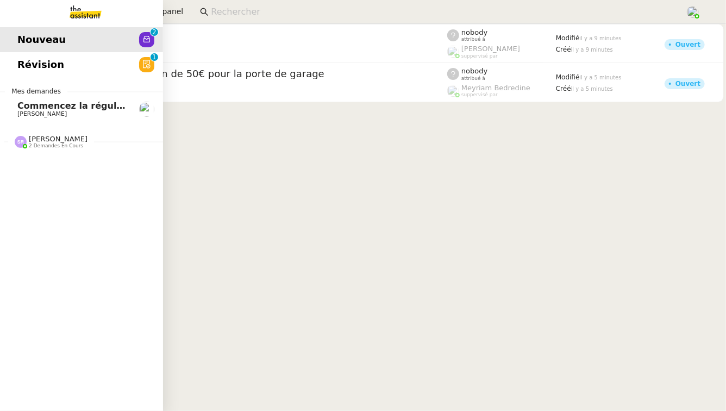
click at [37, 147] on span "2 demandes en cours" at bounding box center [56, 146] width 54 height 6
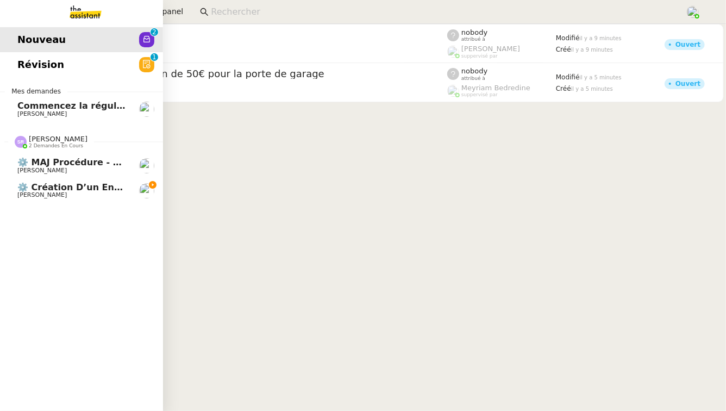
click at [82, 187] on span "⚙️ Création d’un environnement d’essai dans Kit" at bounding box center [138, 187] width 242 height 10
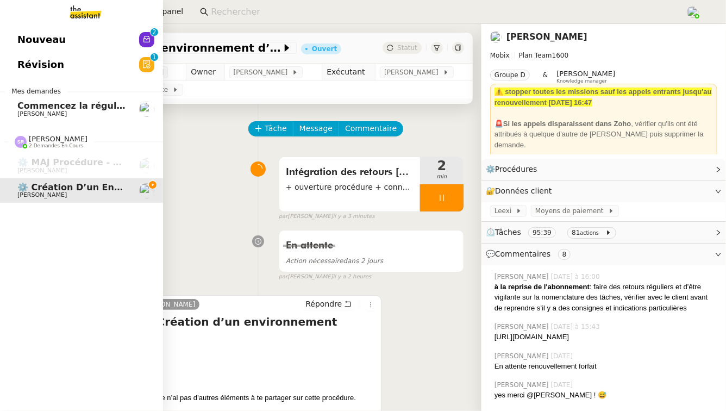
click at [142, 28] on link "Nouveau 0 1 2 3 4 5 6 7 8 9" at bounding box center [81, 39] width 163 height 25
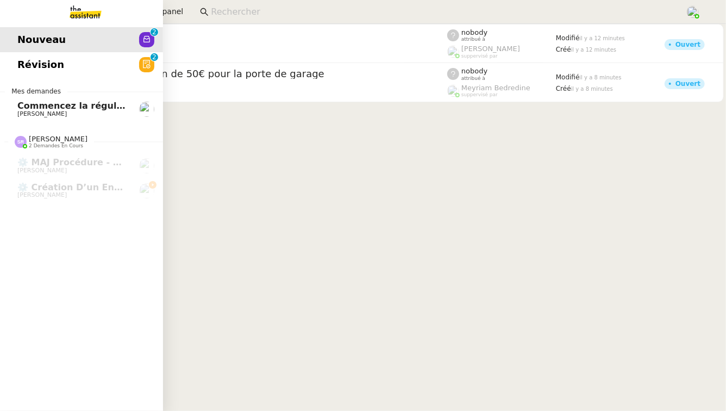
click at [24, 61] on span "Révision" at bounding box center [40, 65] width 47 height 16
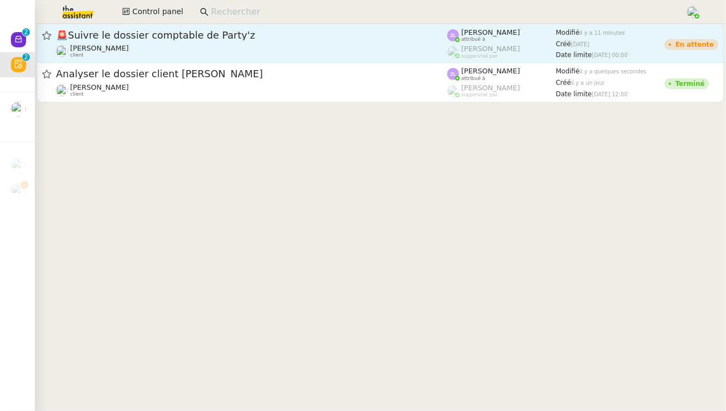
click at [319, 31] on span "🚨 Suivre le dossier comptable de Party'z" at bounding box center [251, 35] width 391 height 10
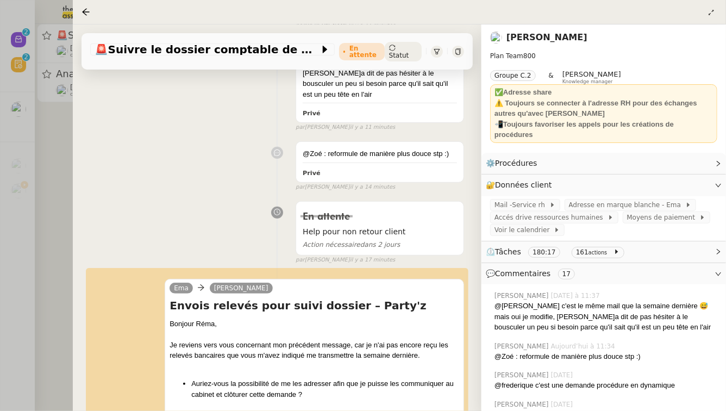
scroll to position [249, 0]
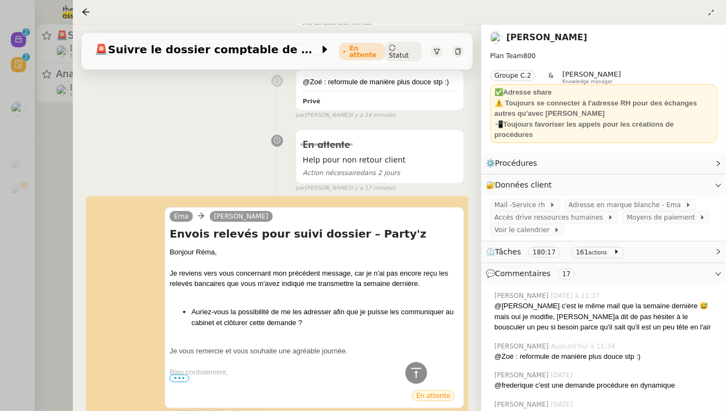
click at [42, 187] on div at bounding box center [363, 205] width 726 height 411
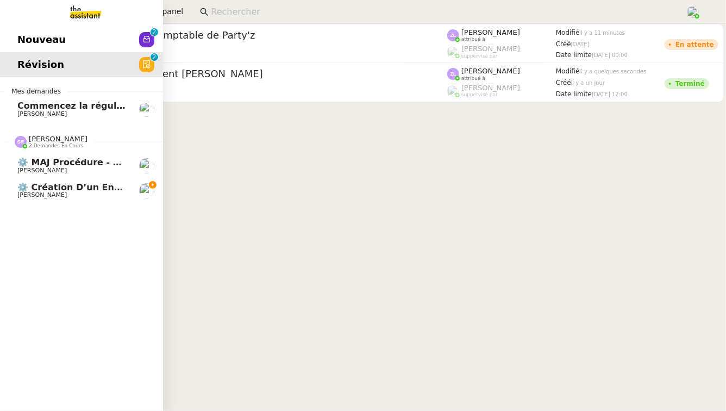
click at [32, 190] on span "⚙️ Création d’un environnement d’essai dans Kit" at bounding box center [138, 187] width 242 height 10
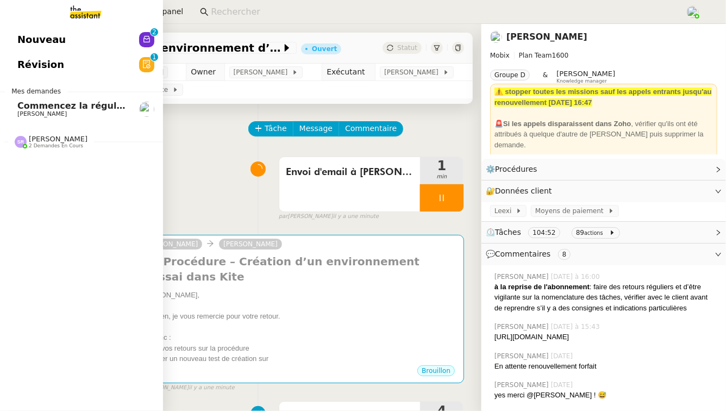
click at [80, 139] on span "[PERSON_NAME]" at bounding box center [58, 139] width 59 height 8
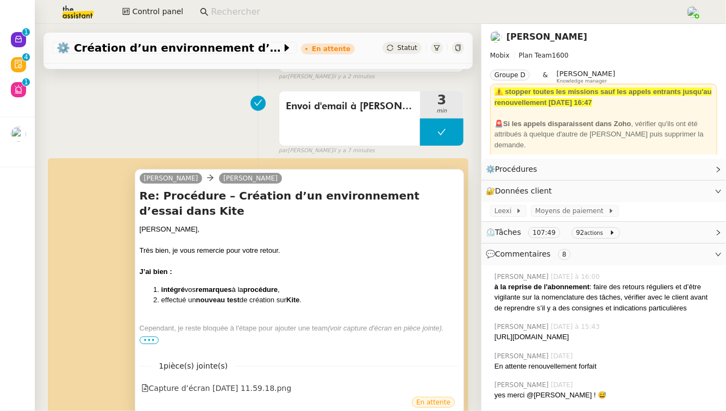
scroll to position [133, 0]
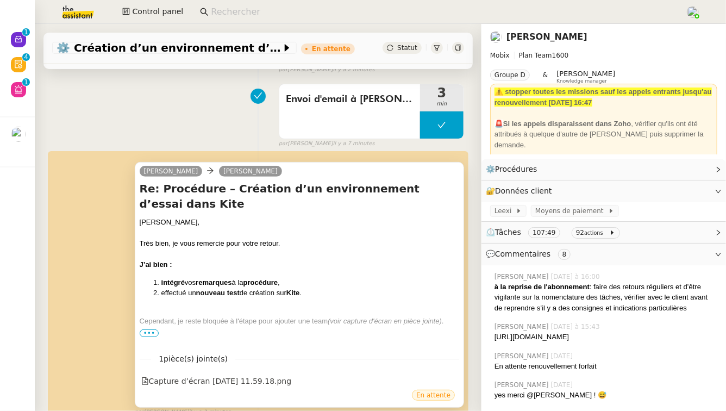
click at [149, 329] on span "•••" at bounding box center [150, 333] width 20 height 8
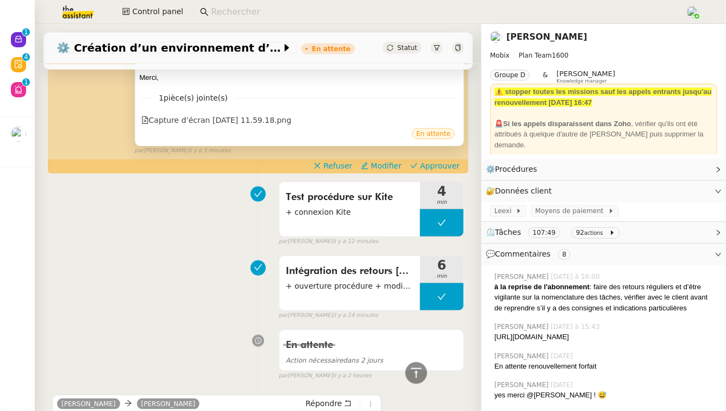
scroll to position [373, 0]
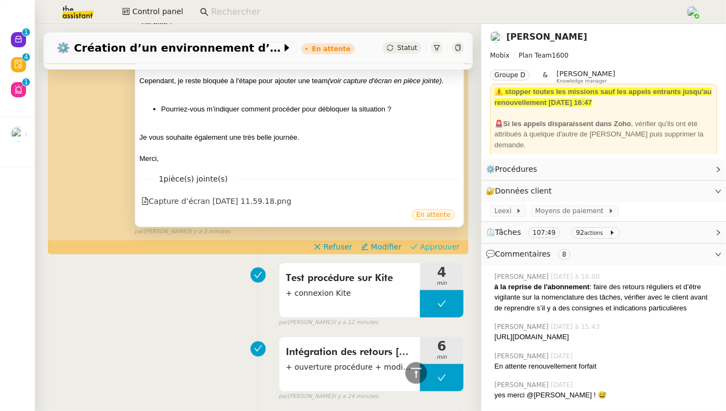
click at [445, 241] on span "Approuver" at bounding box center [440, 246] width 40 height 11
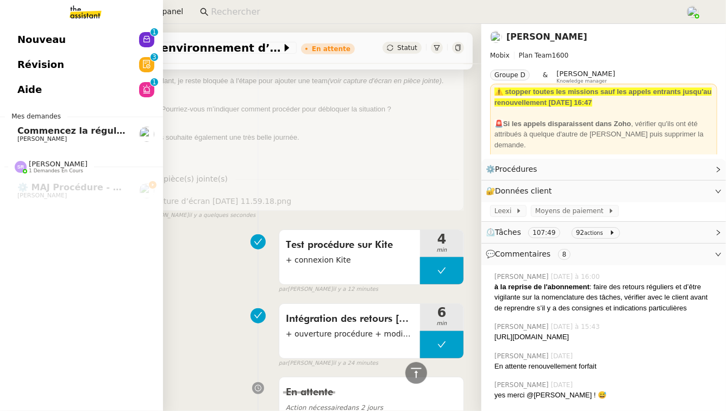
click at [89, 65] on link "Révision 0 1 2 3 4 5 6 7 8 9" at bounding box center [81, 64] width 163 height 25
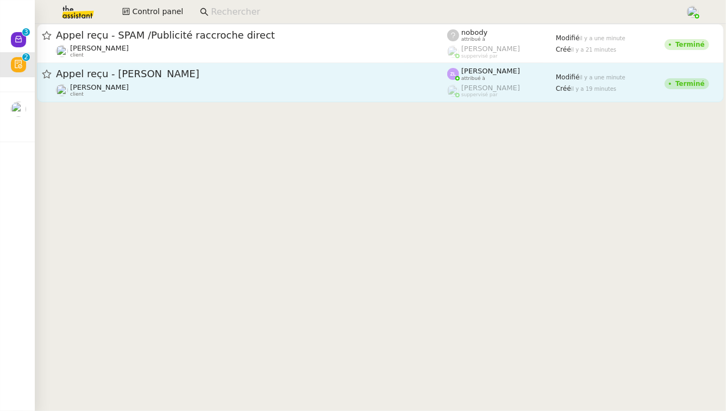
click at [117, 77] on span "Appel reçu - STE ABES CORBILLE" at bounding box center [251, 74] width 391 height 10
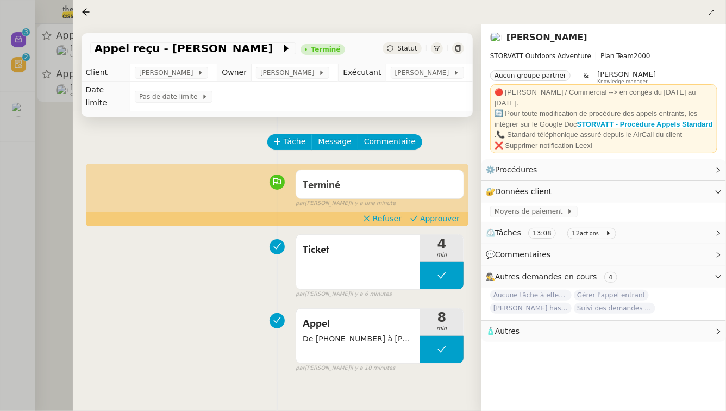
click at [22, 158] on div at bounding box center [363, 205] width 726 height 411
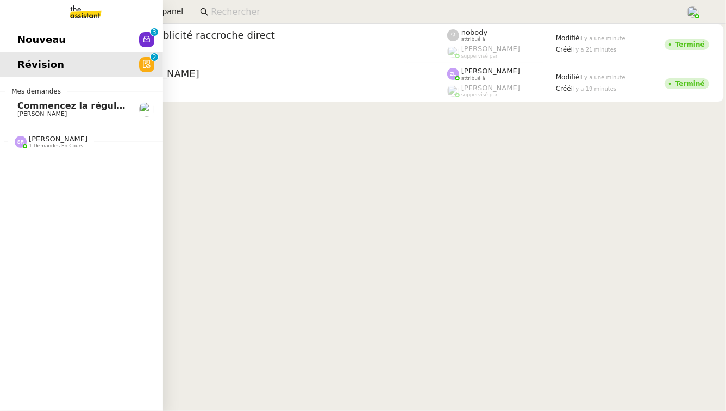
click at [24, 36] on span "Nouveau" at bounding box center [41, 40] width 48 height 16
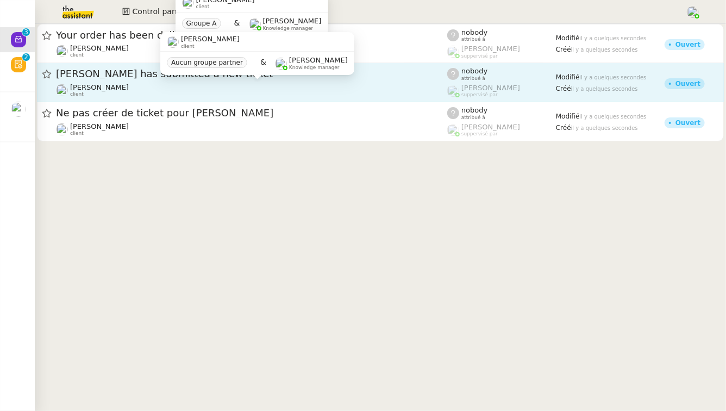
click at [277, 89] on div "[PERSON_NAME] client" at bounding box center [251, 90] width 391 height 14
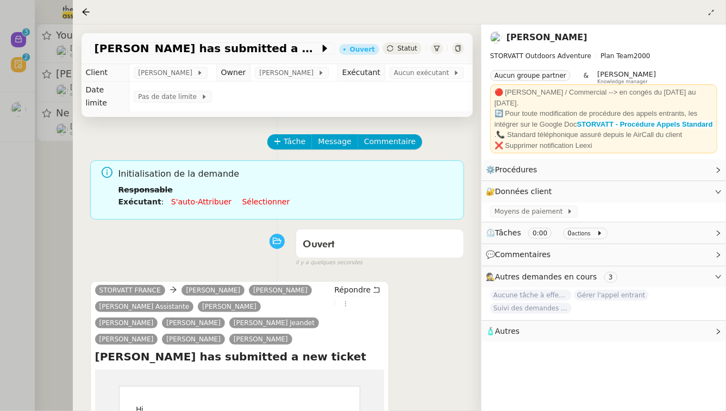
click at [52, 175] on div at bounding box center [363, 205] width 726 height 411
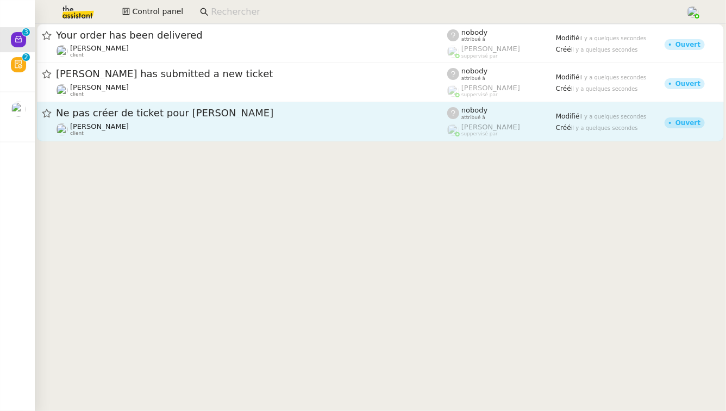
click at [128, 120] on div "Ne pas créer de ticket pour Franck Thomas SOULIER client" at bounding box center [251, 121] width 391 height 30
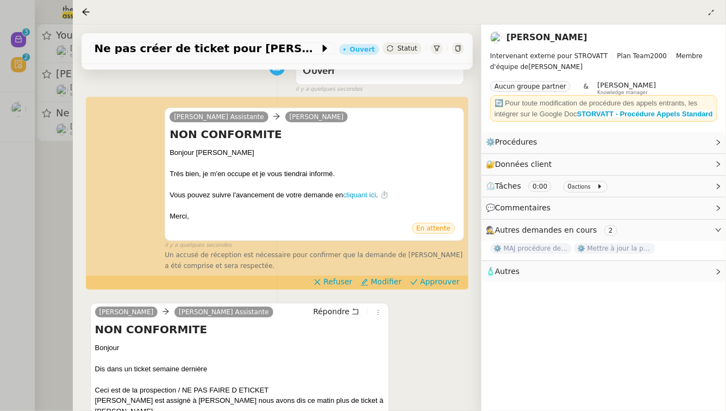
scroll to position [220, 0]
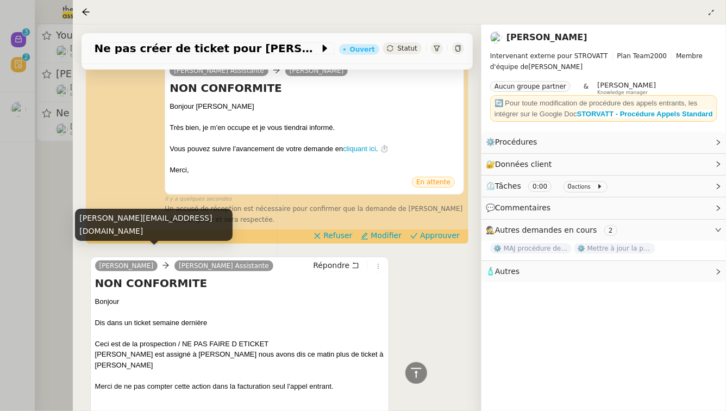
click at [64, 244] on div at bounding box center [363, 205] width 726 height 411
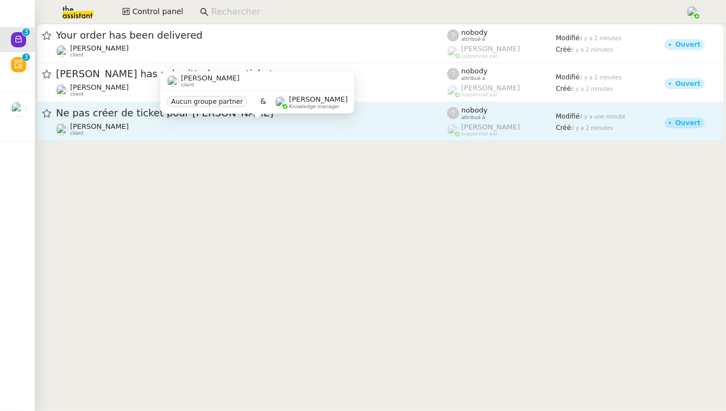
click at [311, 128] on div "Thomas SOULIER client" at bounding box center [251, 129] width 391 height 14
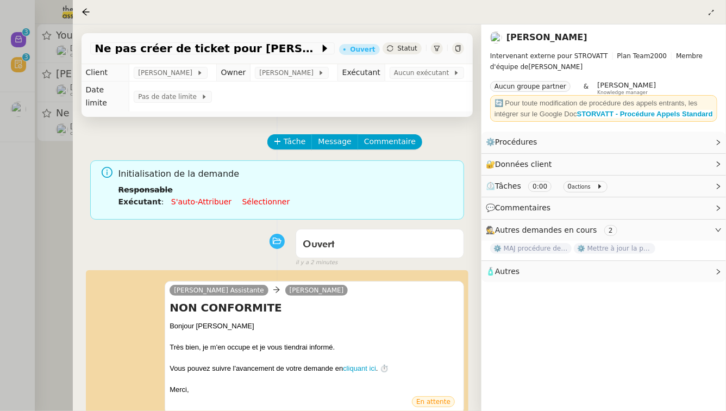
click at [0, 18] on div at bounding box center [363, 205] width 726 height 411
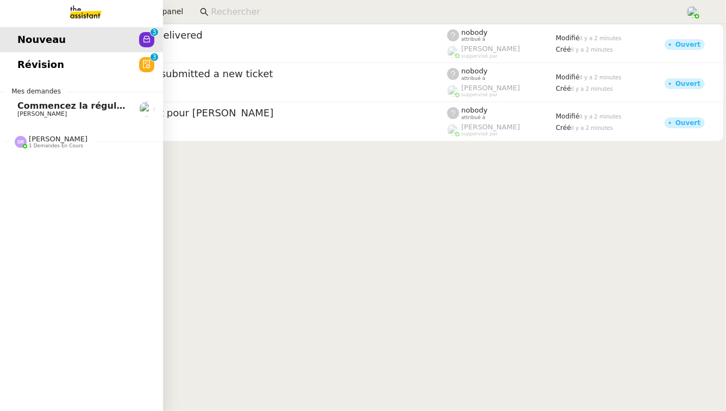
click at [33, 64] on span "Révision" at bounding box center [40, 65] width 47 height 16
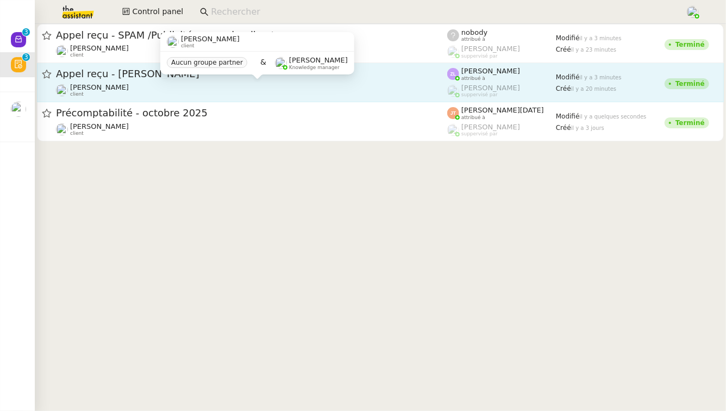
click at [221, 90] on div "[PERSON_NAME] client" at bounding box center [251, 90] width 391 height 14
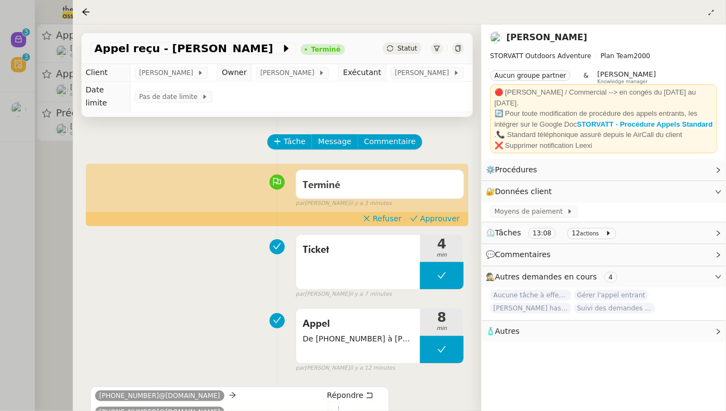
click at [0, 200] on div at bounding box center [363, 205] width 726 height 411
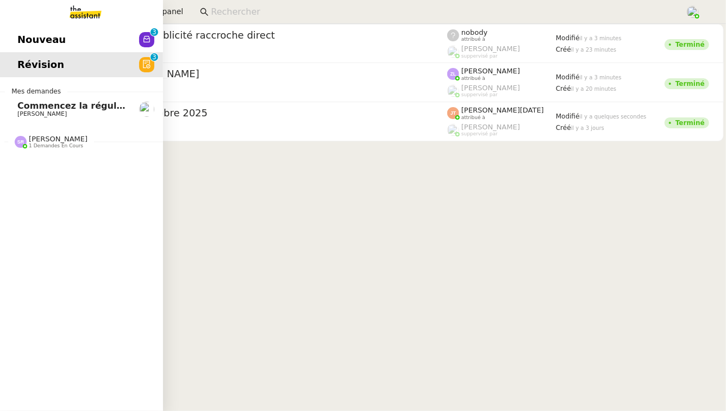
click at [37, 157] on div "Nouveau 0 1 2 3 4 5 6 7 8 9 Révision 0 1 2 3 4 5 6 7 8 9 Mes demandes Commencez…" at bounding box center [81, 217] width 163 height 387
click at [42, 139] on span "[PERSON_NAME]" at bounding box center [58, 139] width 59 height 8
click at [61, 163] on span "⚙️ MAJ procédure - Régularisation des charges locatives" at bounding box center [157, 162] width 281 height 10
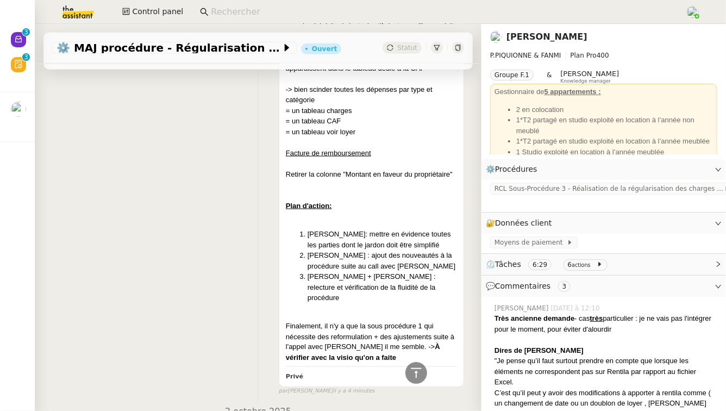
scroll to position [751, 0]
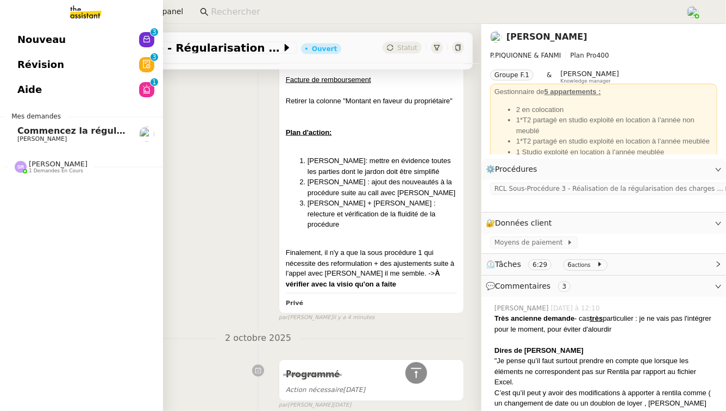
click at [79, 166] on span "[PERSON_NAME]" at bounding box center [58, 164] width 59 height 8
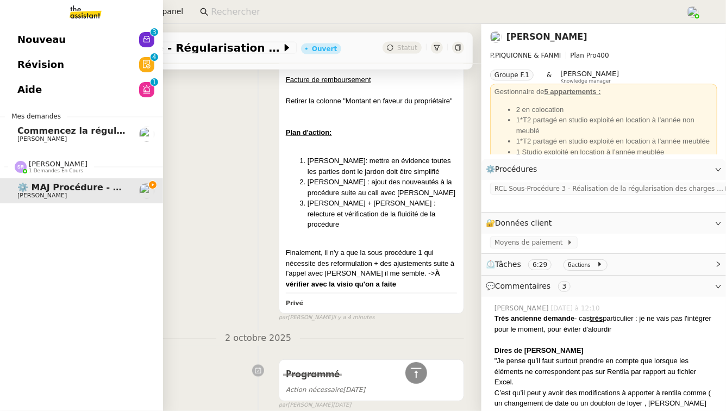
click at [135, 91] on link "Aide 0 1 2 3 4 5 6 7 8 9" at bounding box center [81, 89] width 163 height 25
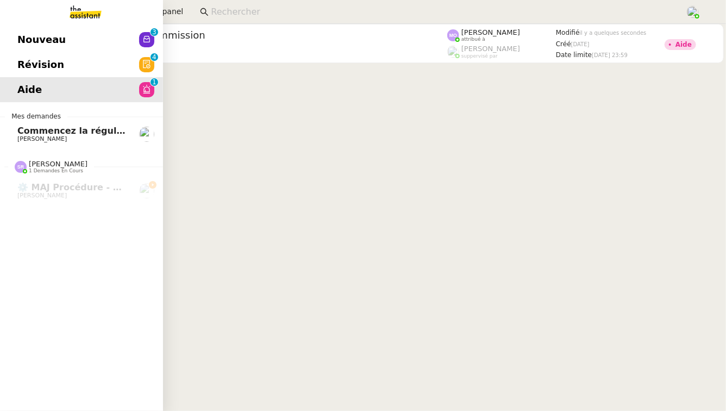
click at [91, 71] on link "Révision 0 1 2 3 4 5 6 7 8 9" at bounding box center [81, 64] width 163 height 25
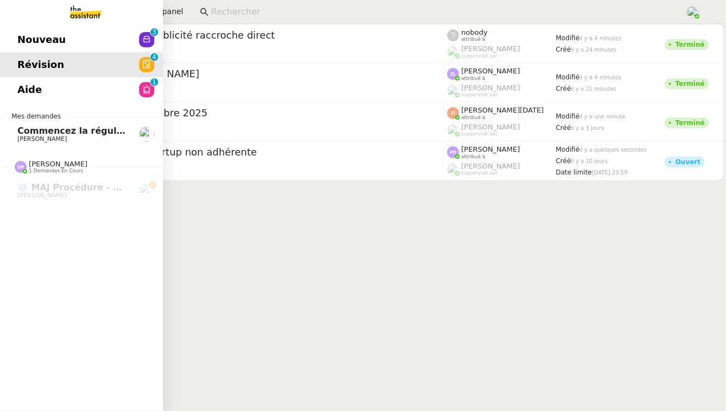
click at [134, 32] on link "Nouveau 0 1 2 3 4 5 6 7 8 9" at bounding box center [81, 39] width 163 height 25
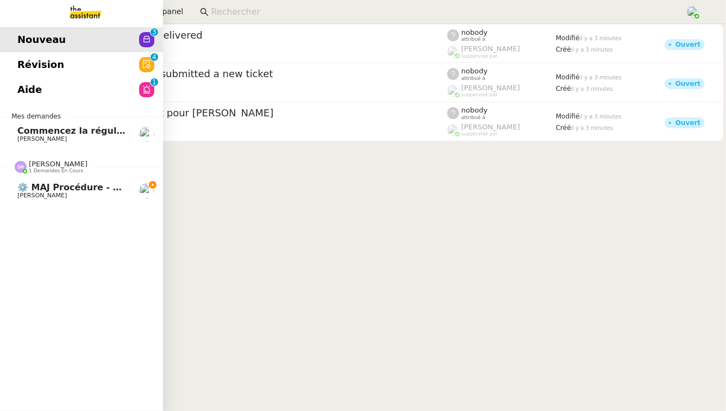
click at [98, 197] on span "[PERSON_NAME]" at bounding box center [72, 195] width 110 height 7
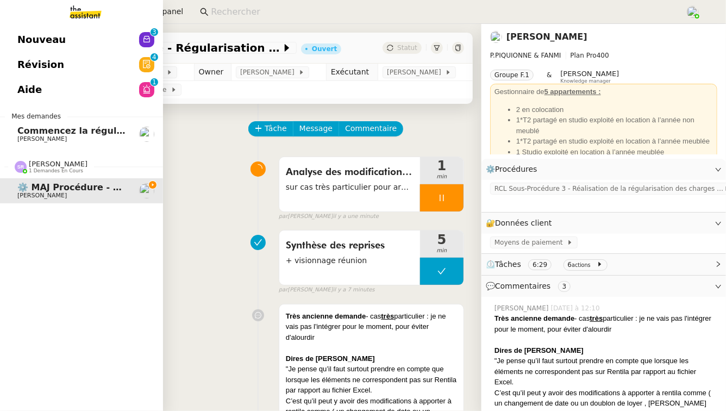
click at [65, 146] on link "Commencez la régularisation des charges locatives annuelles [PERSON_NAME]" at bounding box center [81, 134] width 163 height 25
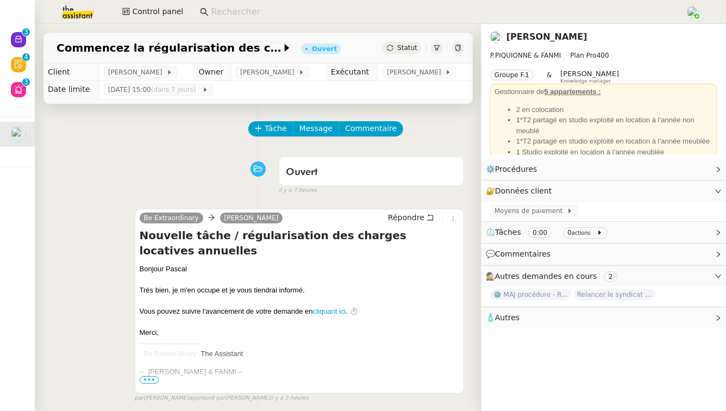
click at [568, 35] on link "[PERSON_NAME]" at bounding box center [546, 37] width 81 height 10
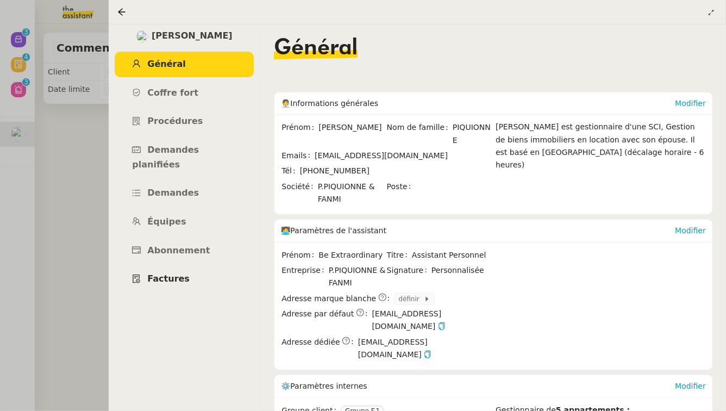
click at [189, 266] on link "Factures" at bounding box center [184, 279] width 139 height 26
click at [183, 245] on link "Abonnement" at bounding box center [184, 251] width 139 height 26
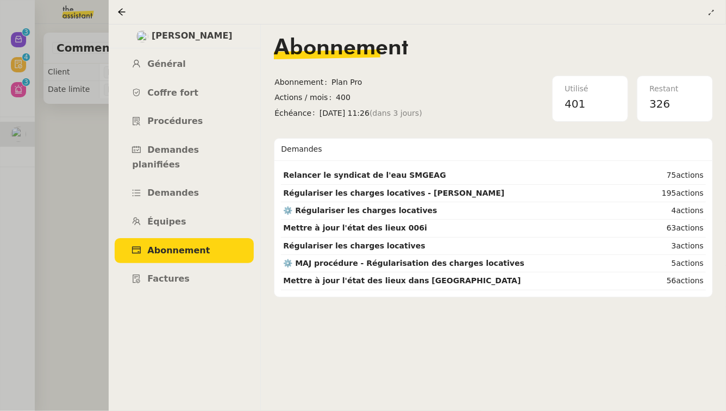
click at [77, 219] on div at bounding box center [363, 205] width 726 height 411
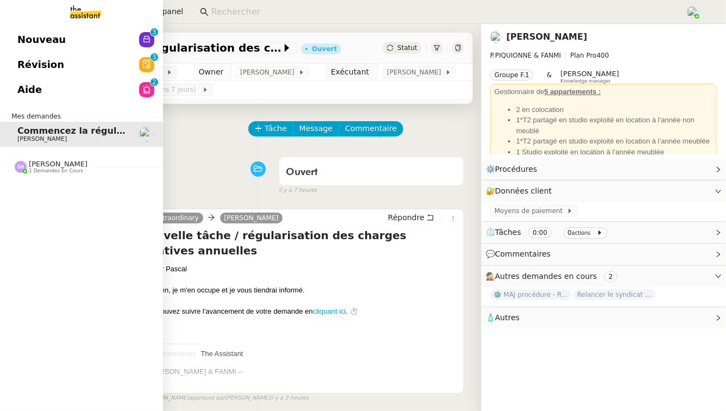
click at [22, 98] on link "Aide 0 1 2 3 4 5 6 7 8 9" at bounding box center [81, 89] width 163 height 25
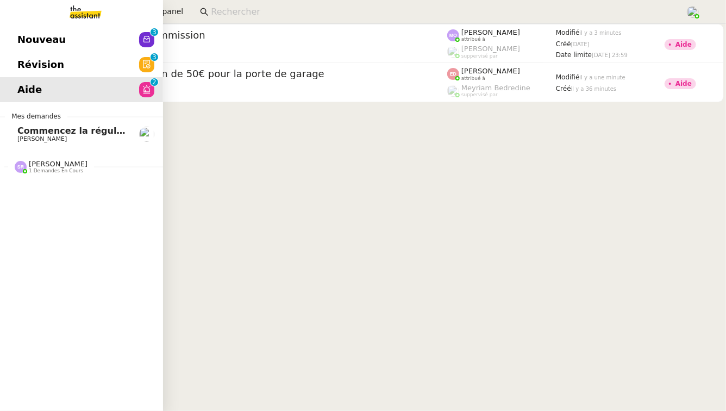
click at [23, 58] on span "Révision" at bounding box center [40, 65] width 47 height 16
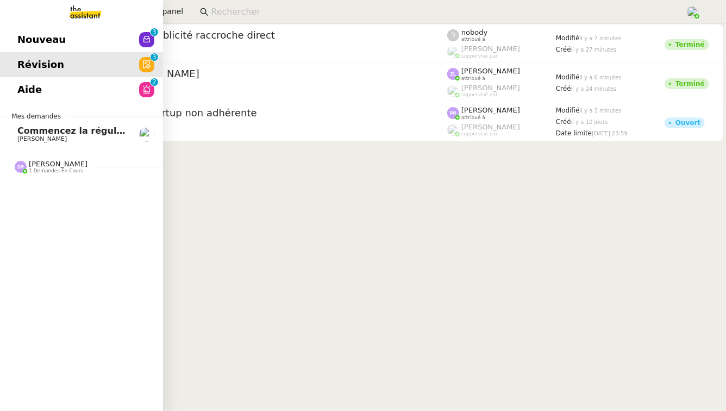
click at [27, 43] on span "Nouveau" at bounding box center [41, 40] width 48 height 16
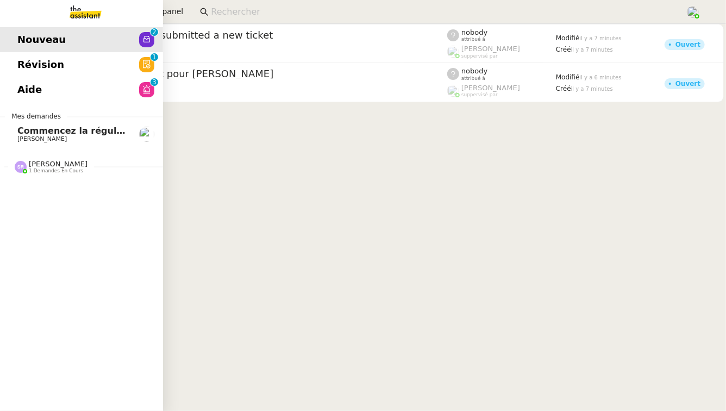
click at [32, 95] on span "Aide" at bounding box center [29, 90] width 24 height 16
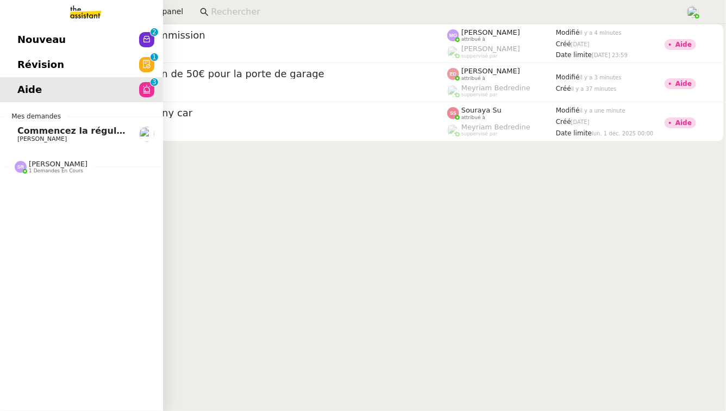
click at [19, 59] on span "Révision" at bounding box center [40, 65] width 47 height 16
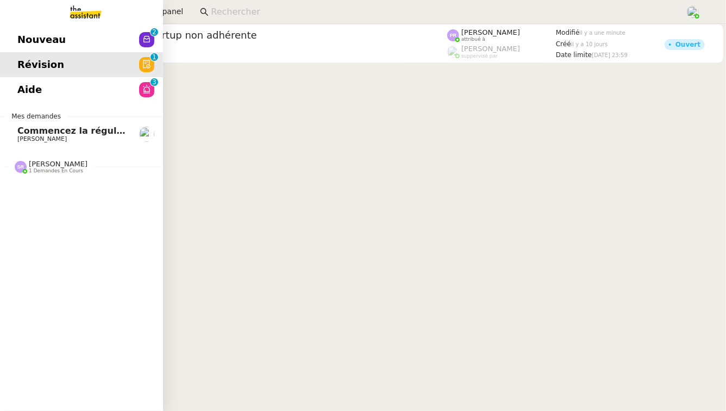
click at [24, 31] on link "Nouveau 0 1 2 3 4 5 6 7 8 9" at bounding box center [81, 39] width 163 height 25
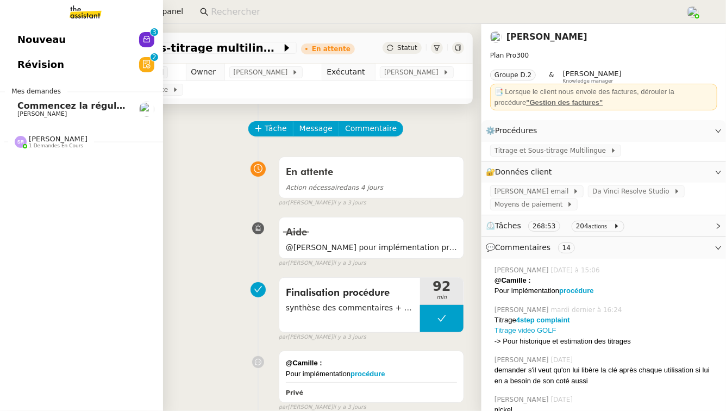
click at [66, 149] on div "Stéphanie Rakotosalama 1 demandes en cours" at bounding box center [81, 138] width 163 height 32
